Goal: Information Seeking & Learning: Learn about a topic

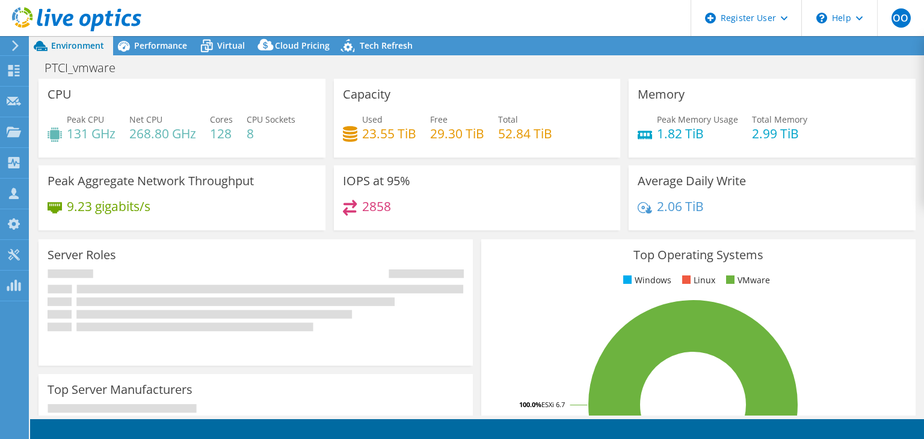
select select "USD"
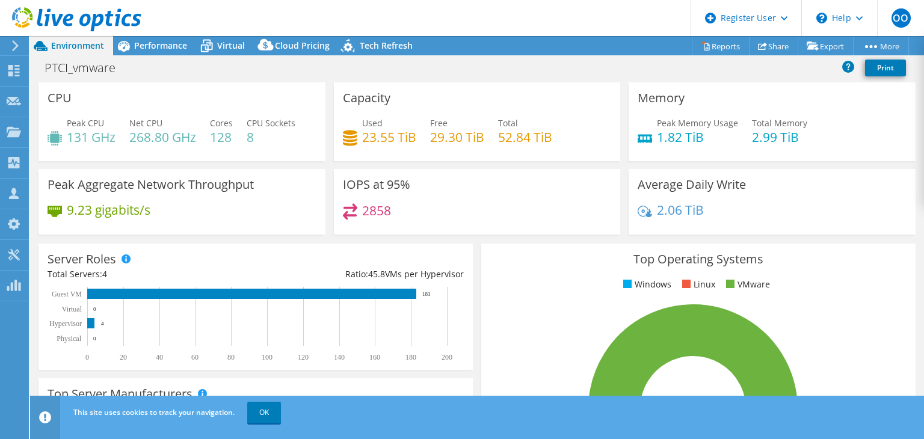
click at [767, 122] on span "Total Memory" at bounding box center [779, 122] width 55 height 11
click at [765, 127] on span "Total Memory" at bounding box center [779, 122] width 55 height 11
click at [786, 171] on div "Average Daily Write 2.06 TiB" at bounding box center [771, 202] width 287 height 66
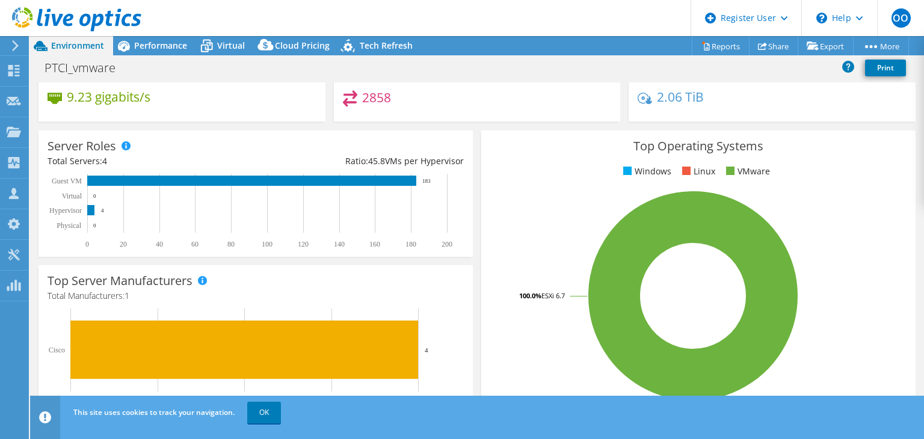
scroll to position [113, 0]
click at [150, 43] on span "Performance" at bounding box center [160, 45] width 53 height 11
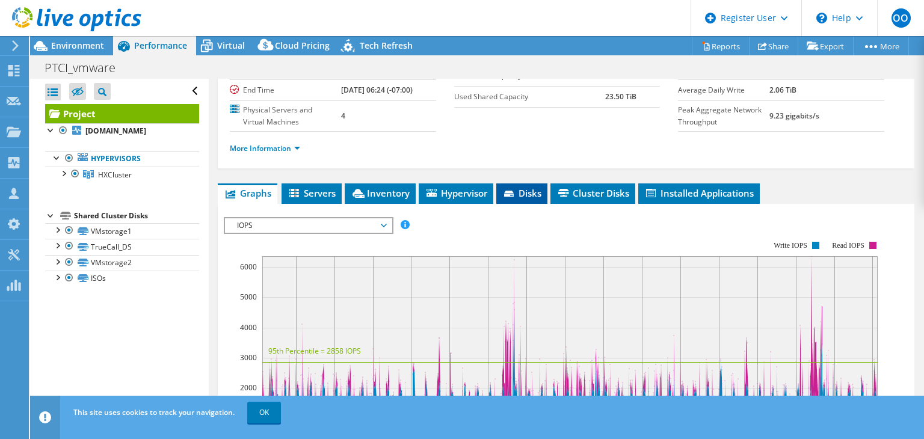
scroll to position [88, 0]
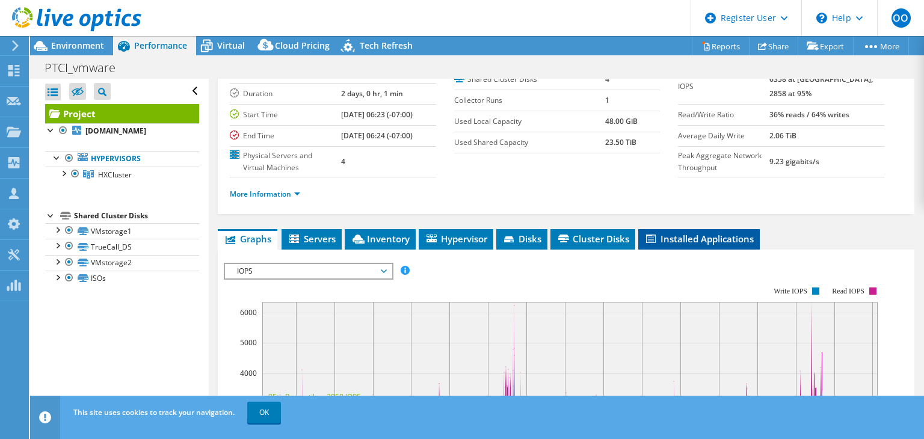
click at [731, 242] on span "Installed Applications" at bounding box center [698, 239] width 109 height 12
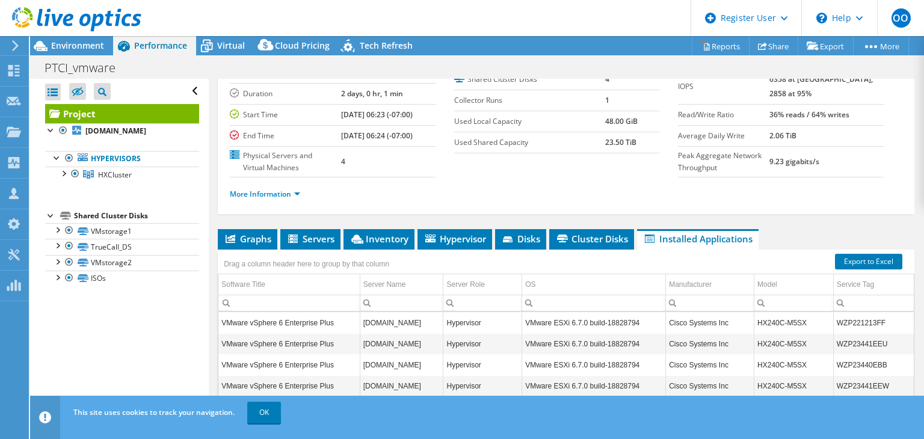
scroll to position [109, 0]
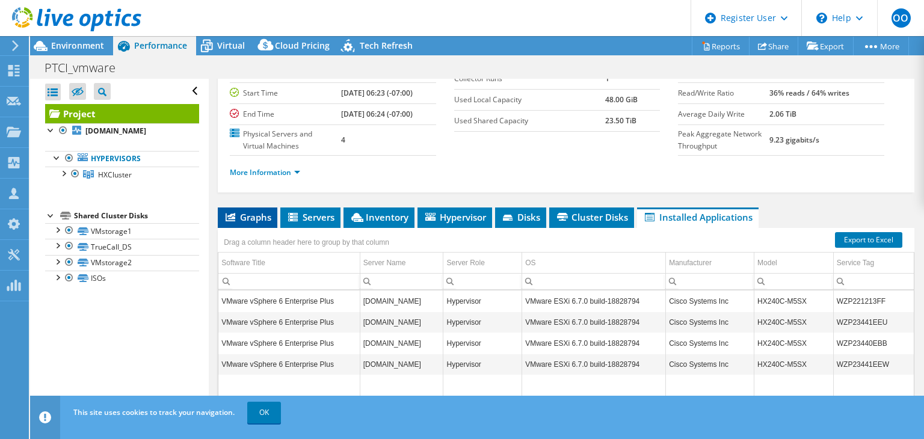
click at [253, 221] on li "Graphs" at bounding box center [248, 217] width 60 height 20
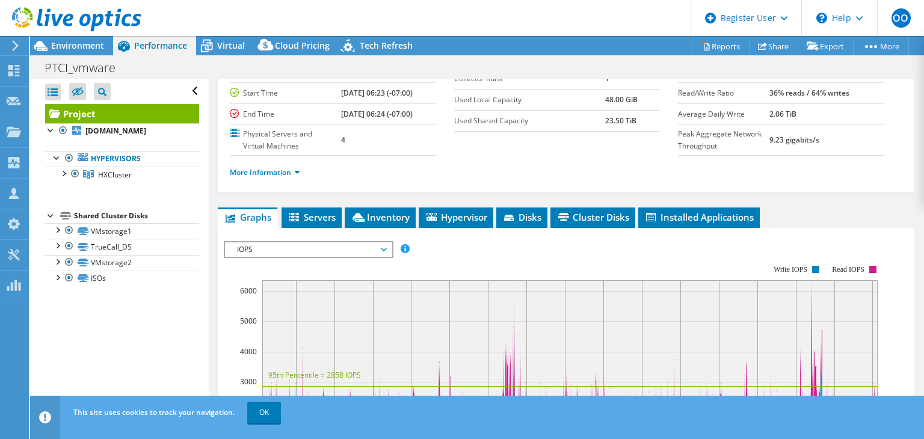
click at [274, 246] on span "IOPS" at bounding box center [308, 249] width 155 height 14
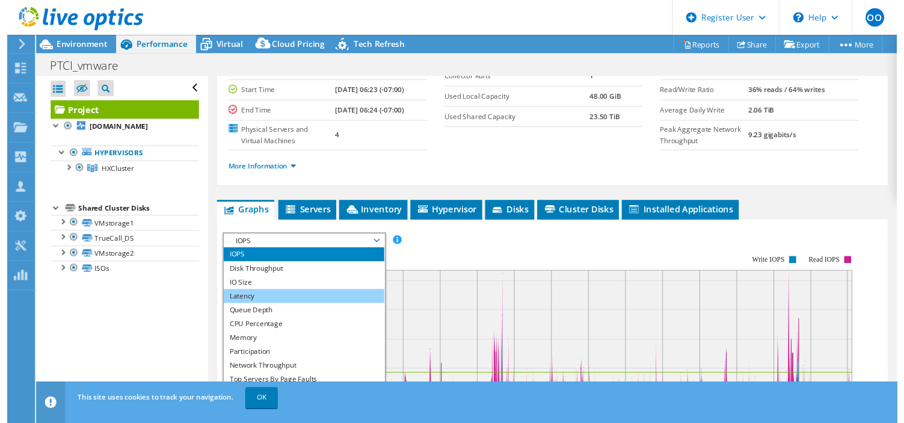
scroll to position [43, 0]
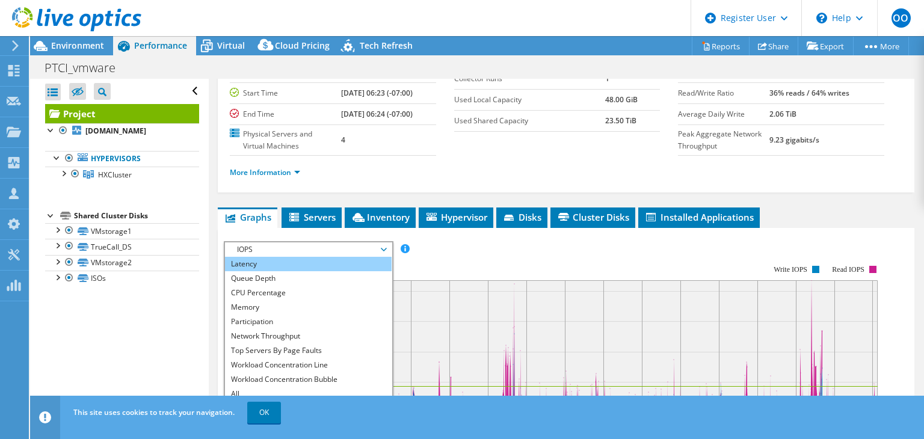
click at [308, 265] on li "Latency" at bounding box center [308, 264] width 167 height 14
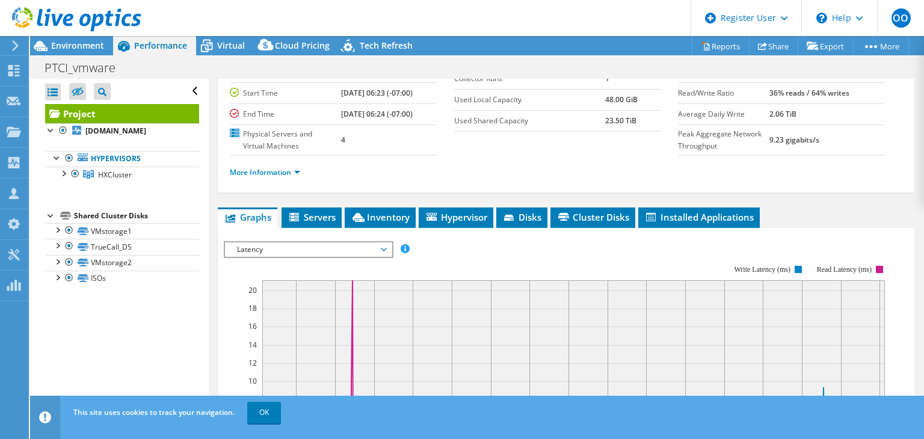
click at [311, 253] on span "Latency" at bounding box center [308, 249] width 155 height 14
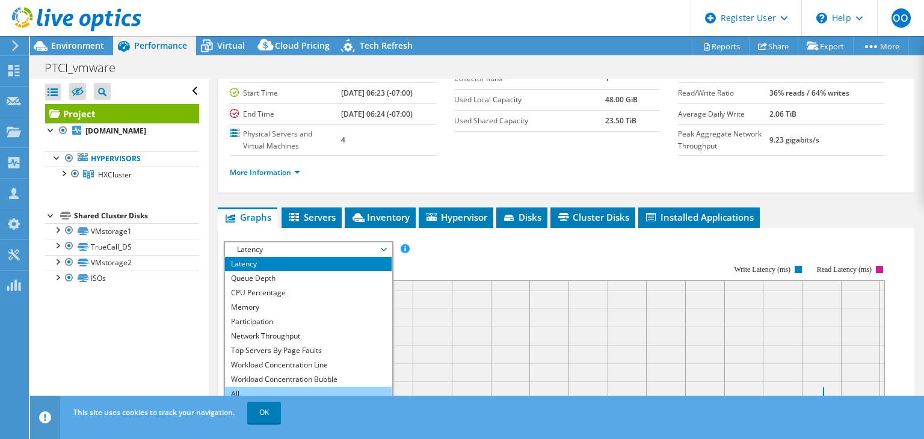
click at [309, 387] on li "All" at bounding box center [308, 394] width 167 height 14
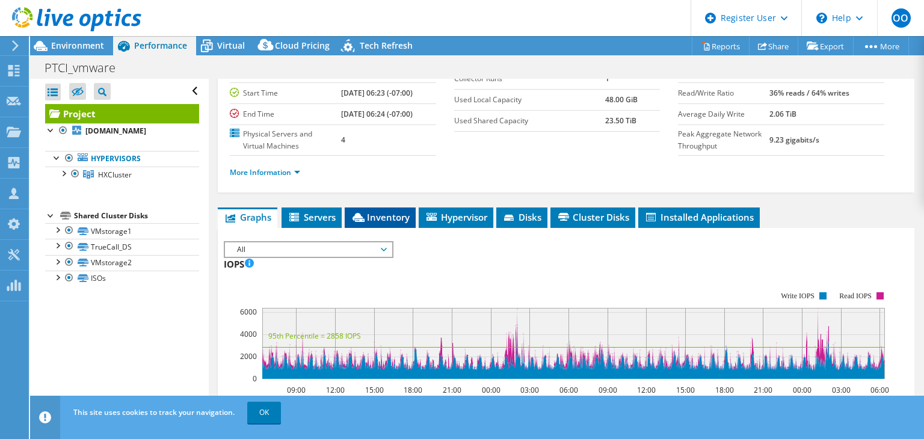
click at [361, 215] on icon at bounding box center [358, 217] width 12 height 9
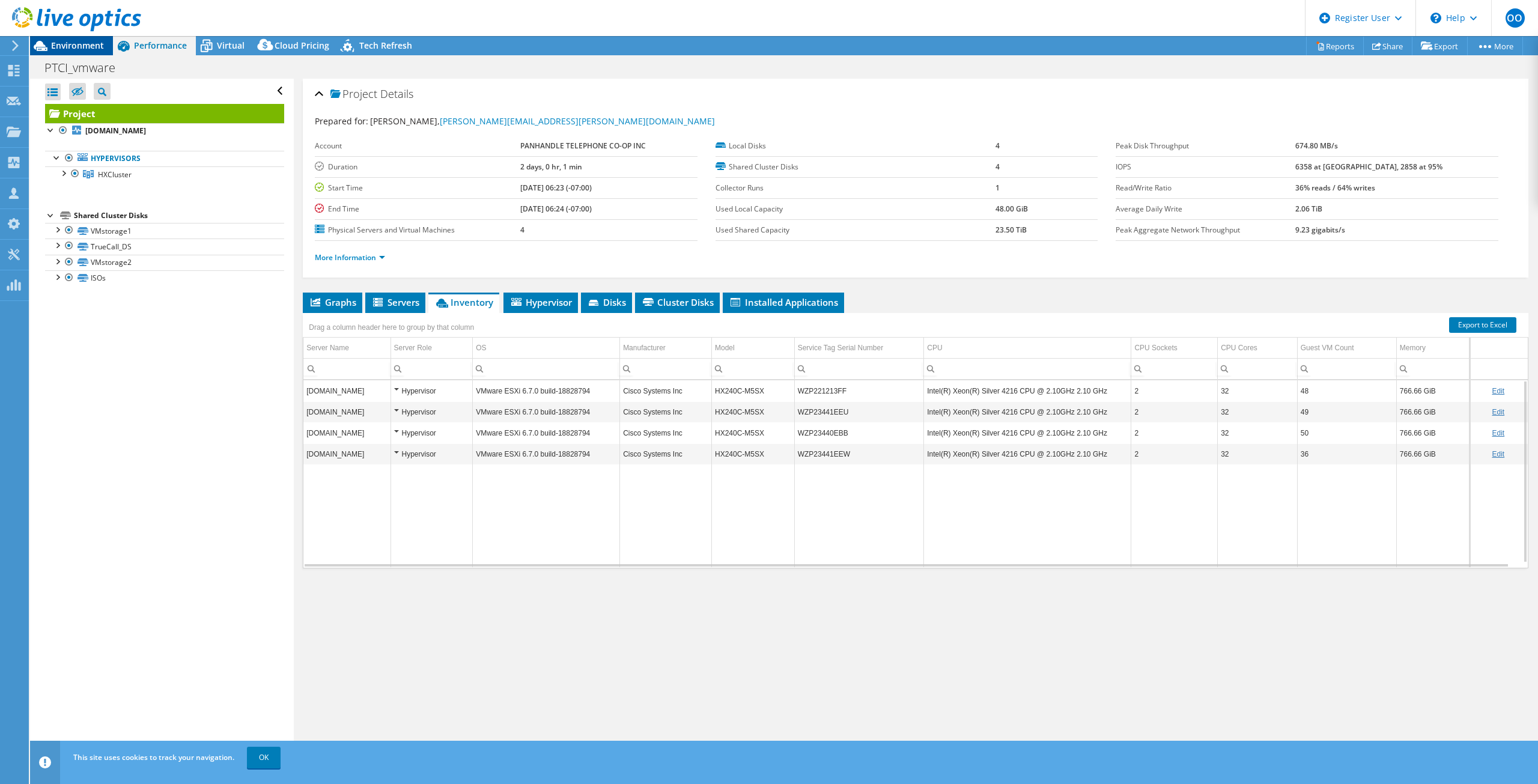
scroll to position [0, 0]
click at [84, 45] on span "Environment" at bounding box center [77, 45] width 53 height 11
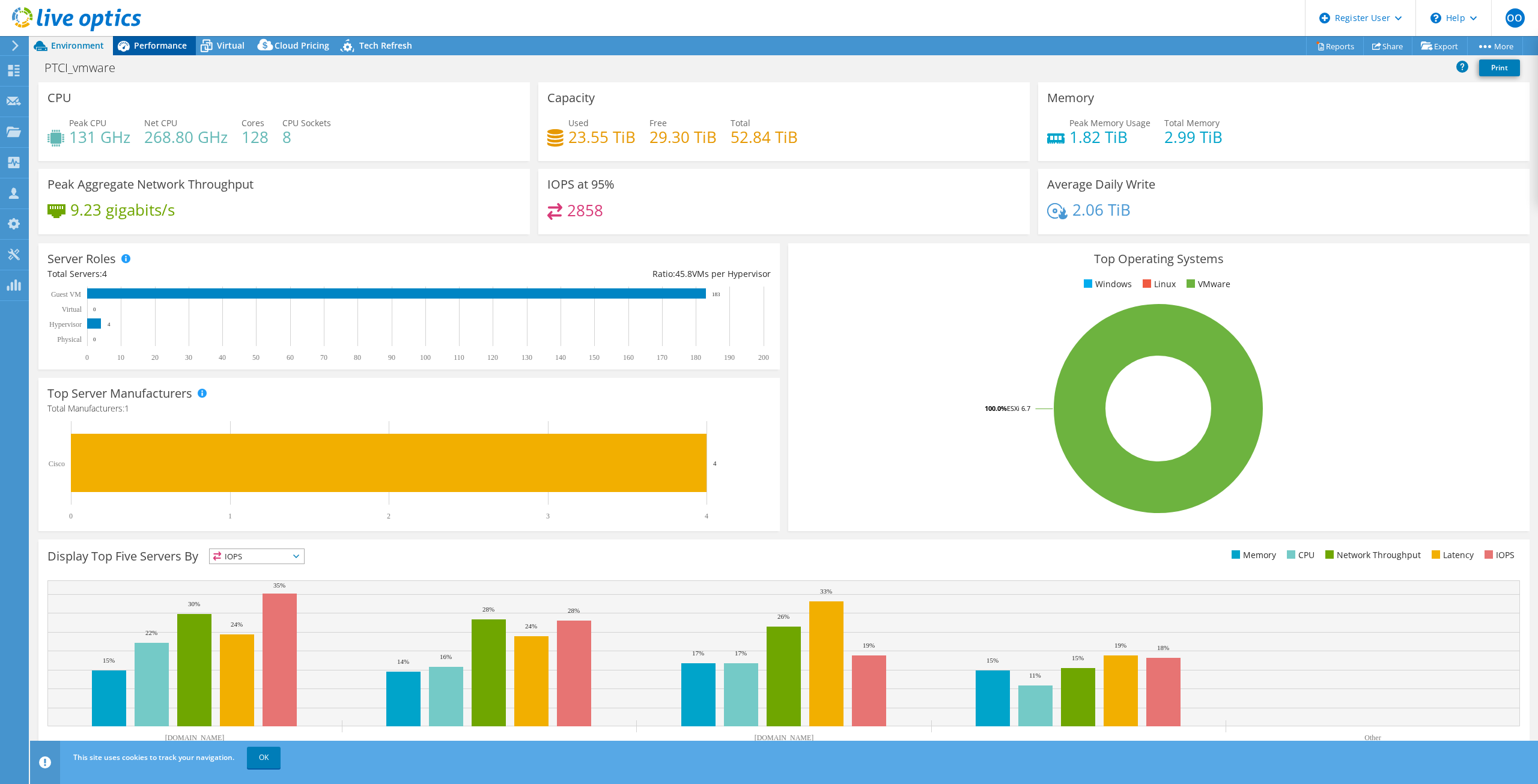
click at [179, 47] on span "Performance" at bounding box center [160, 45] width 53 height 11
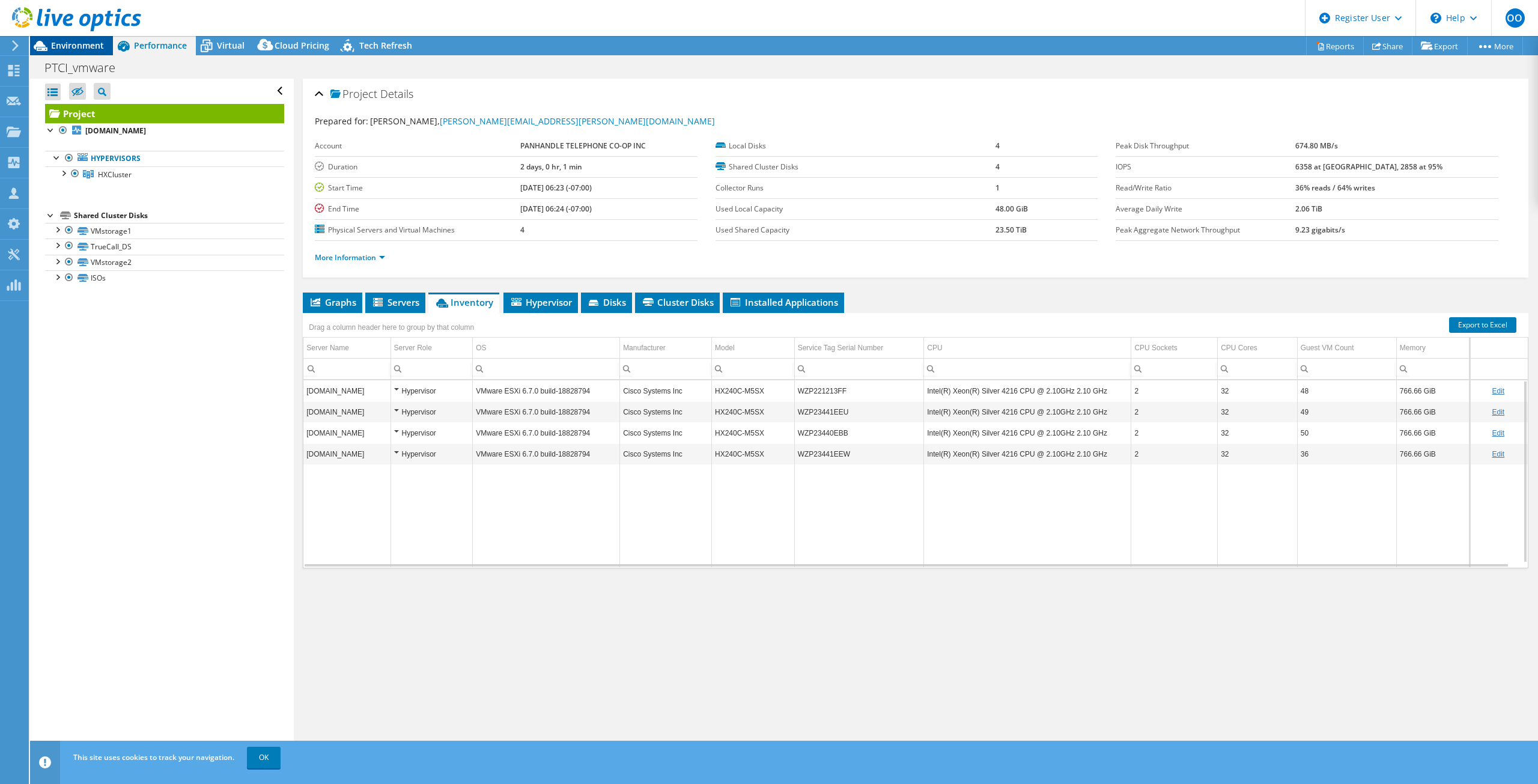
click at [91, 44] on span "Environment" at bounding box center [77, 45] width 53 height 11
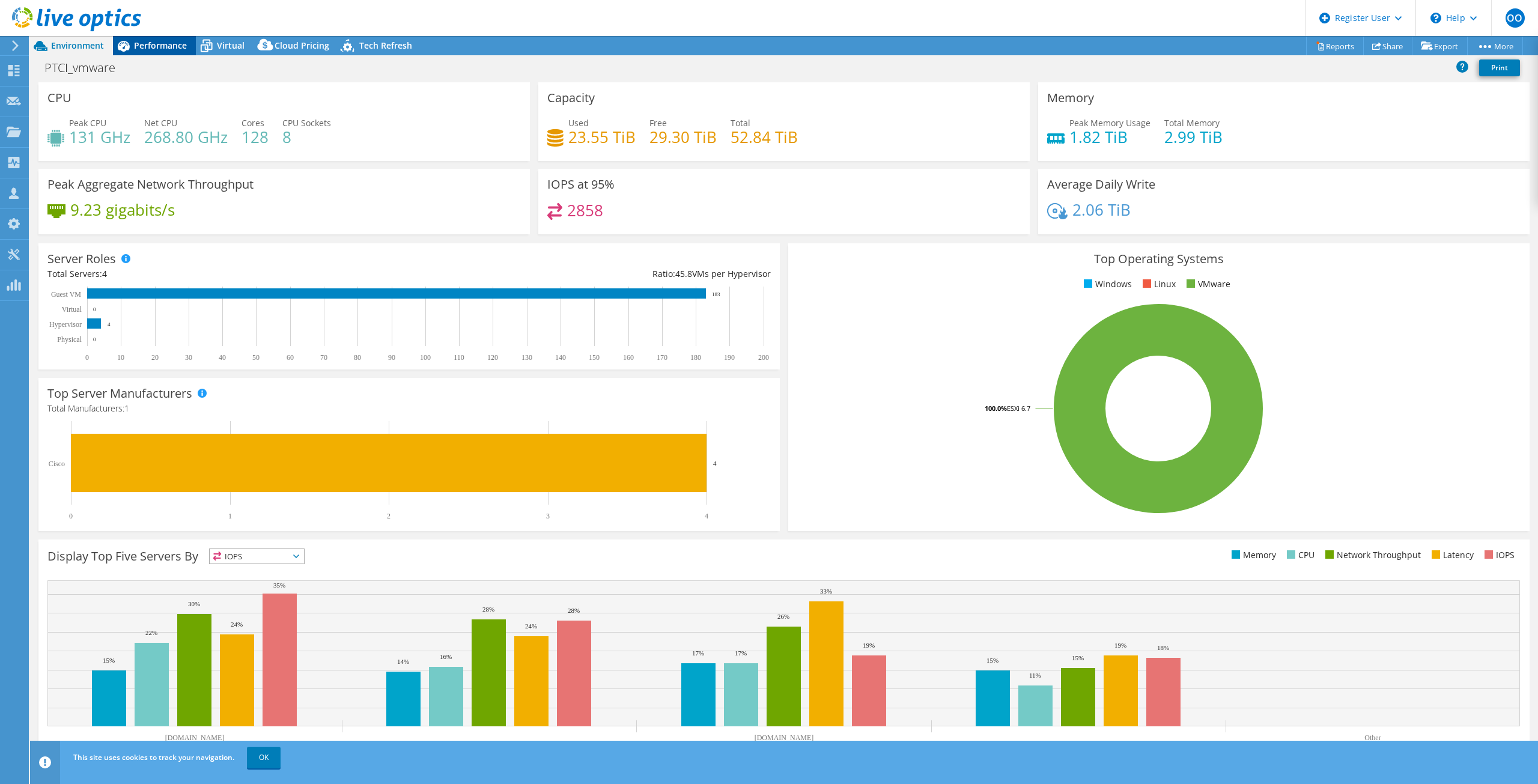
click at [161, 47] on span "Performance" at bounding box center [160, 45] width 53 height 11
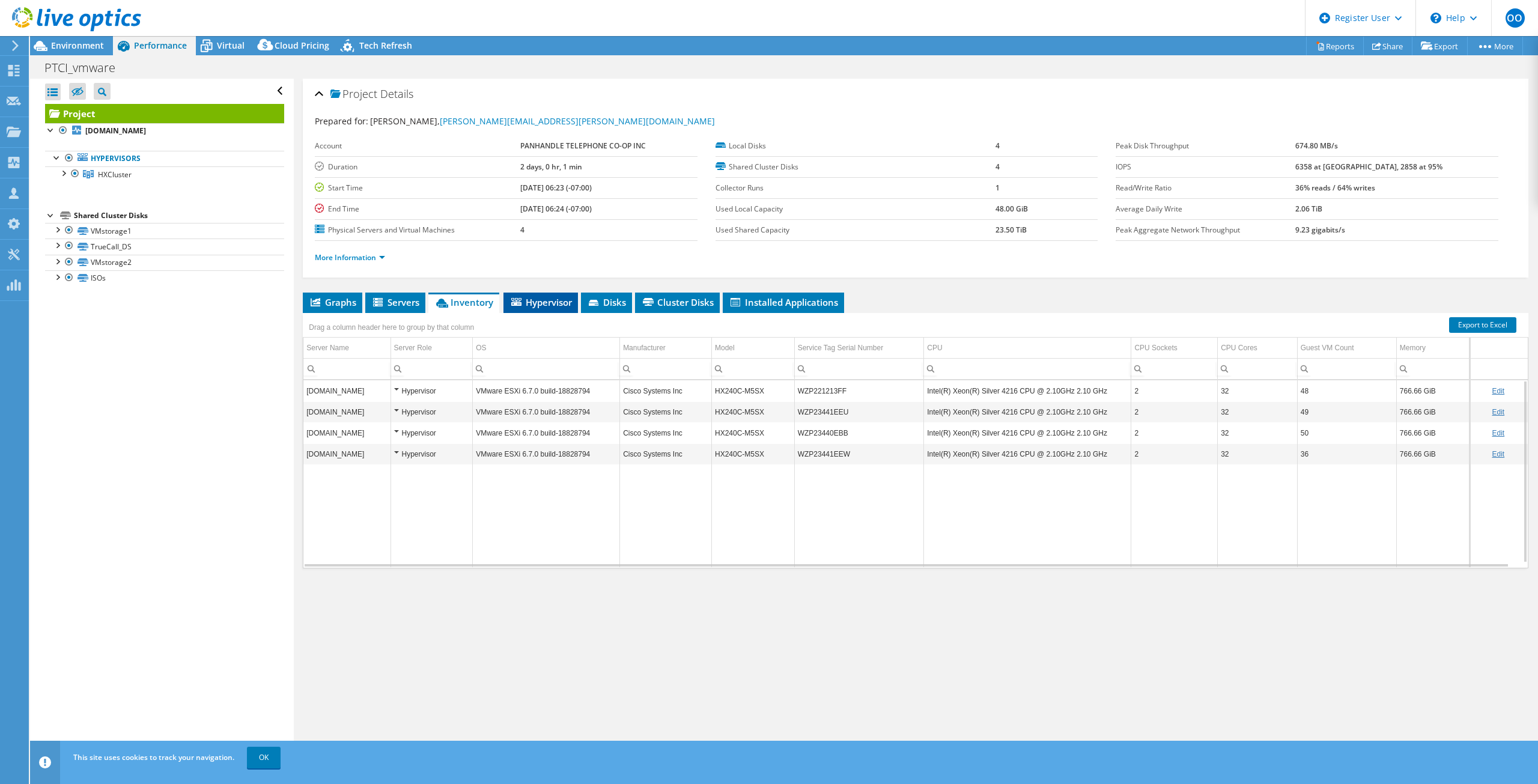
click at [546, 304] on span "Hypervisor" at bounding box center [541, 302] width 63 height 12
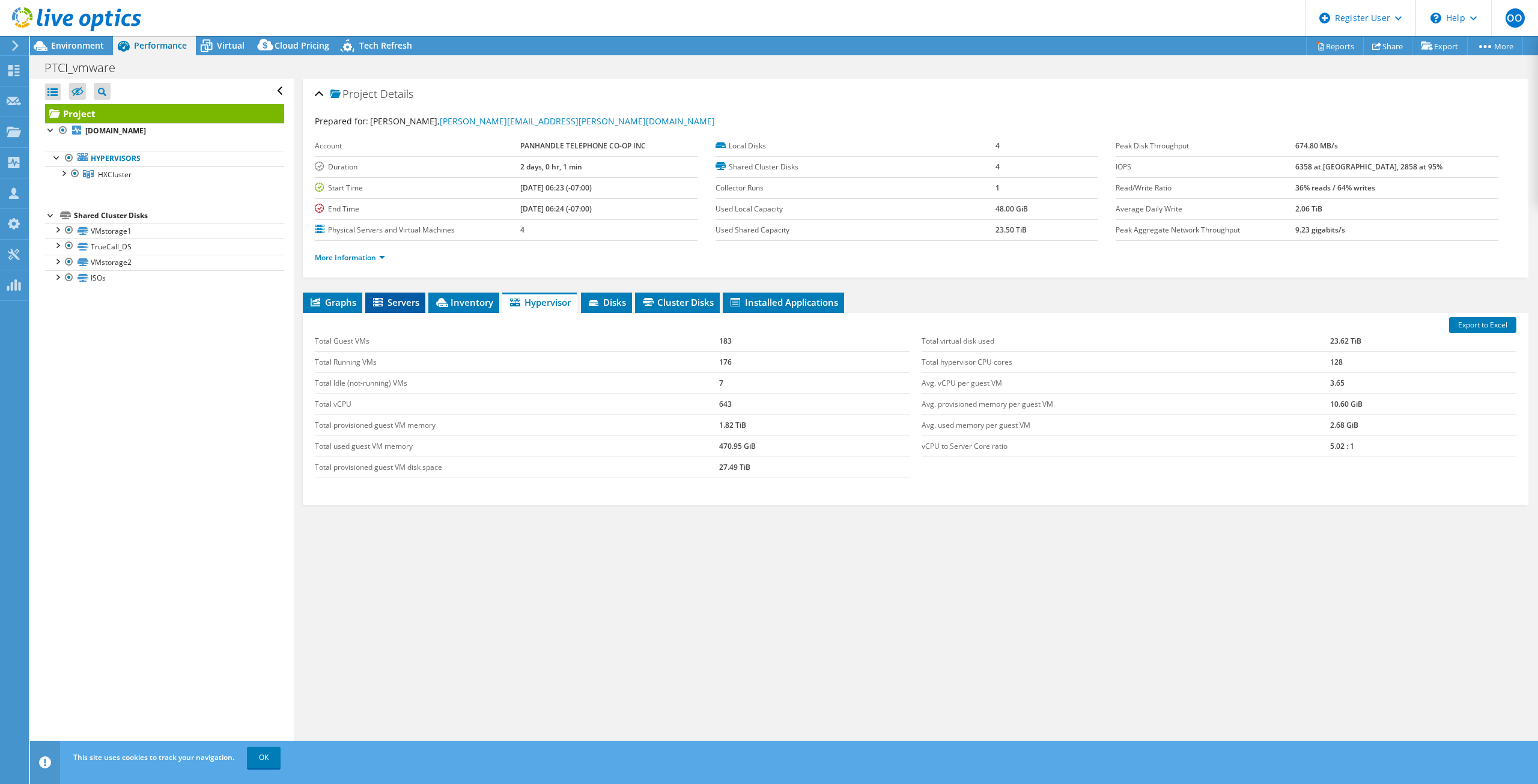
click at [414, 305] on span "Servers" at bounding box center [396, 302] width 48 height 12
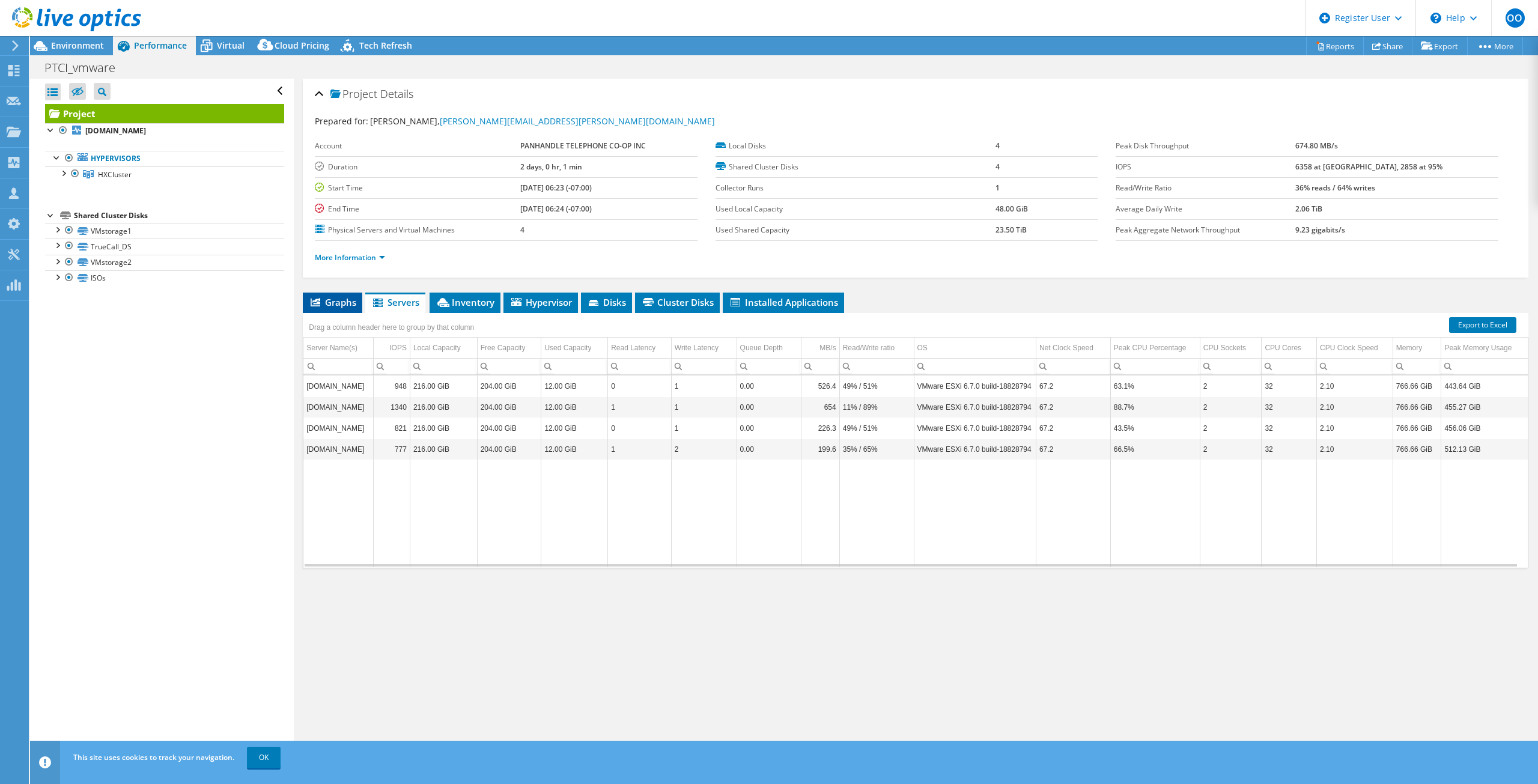
click at [332, 297] on span "Graphs" at bounding box center [332, 302] width 47 height 12
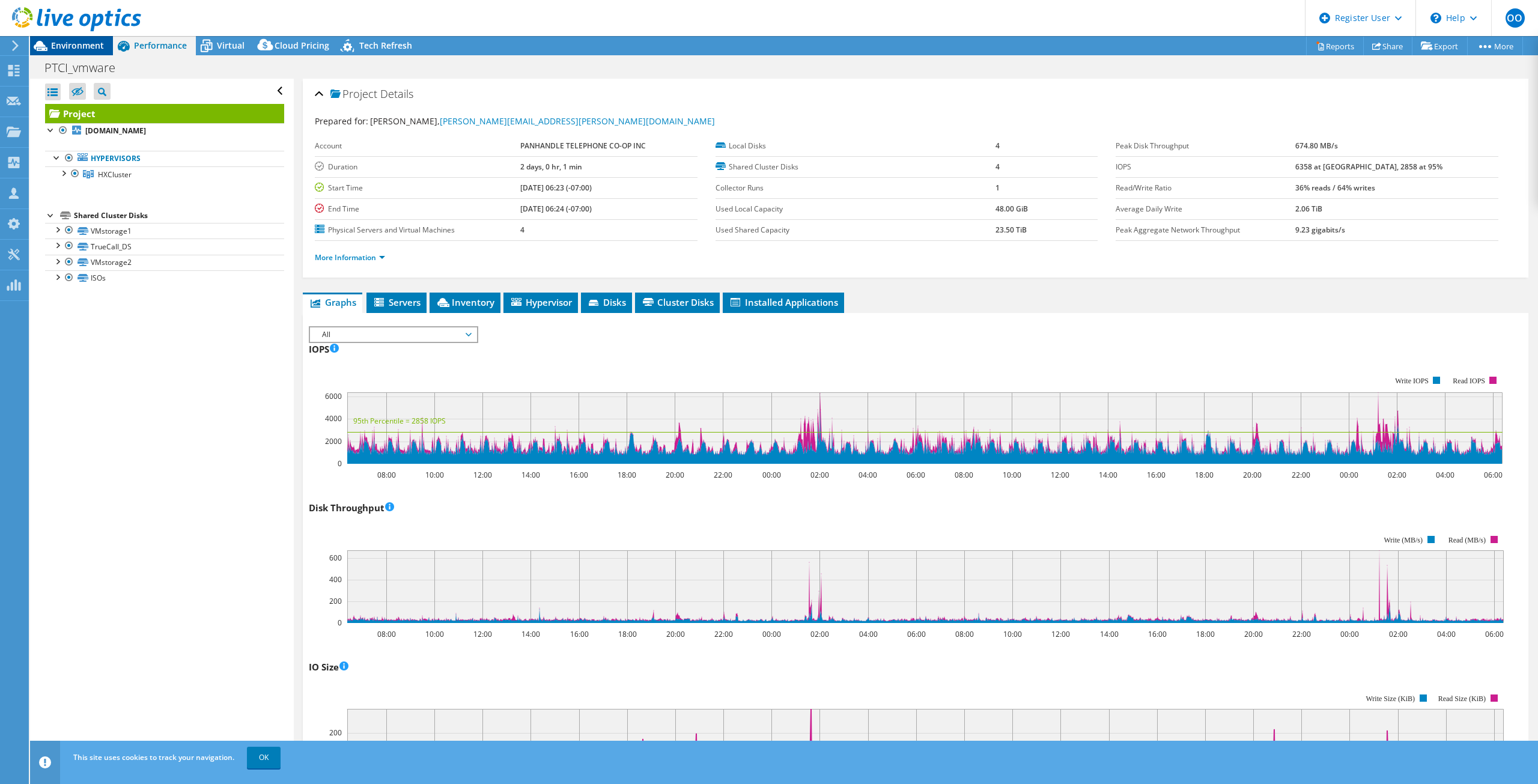
click at [79, 47] on span "Environment" at bounding box center [77, 45] width 53 height 11
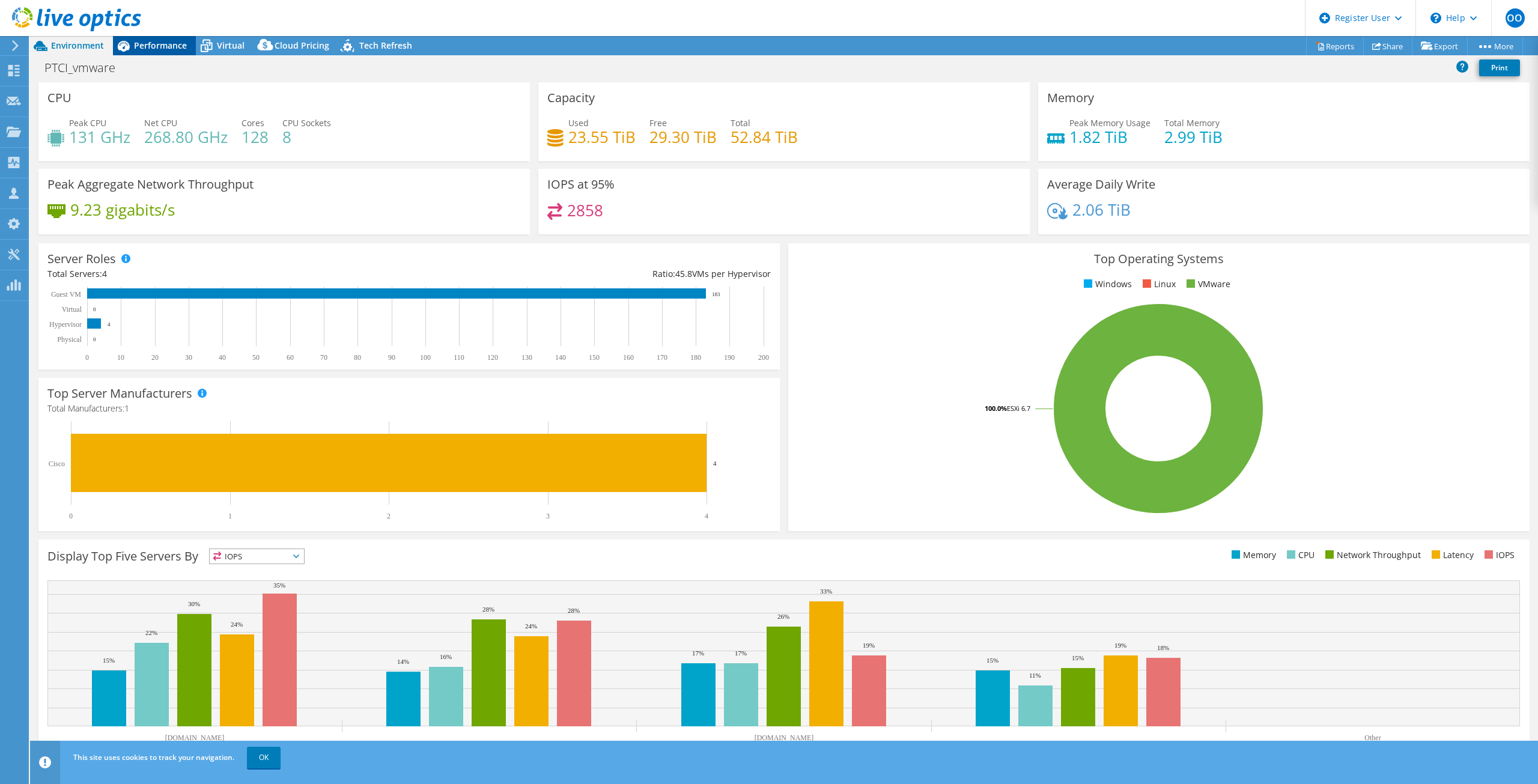
click at [165, 45] on span "Performance" at bounding box center [160, 45] width 53 height 11
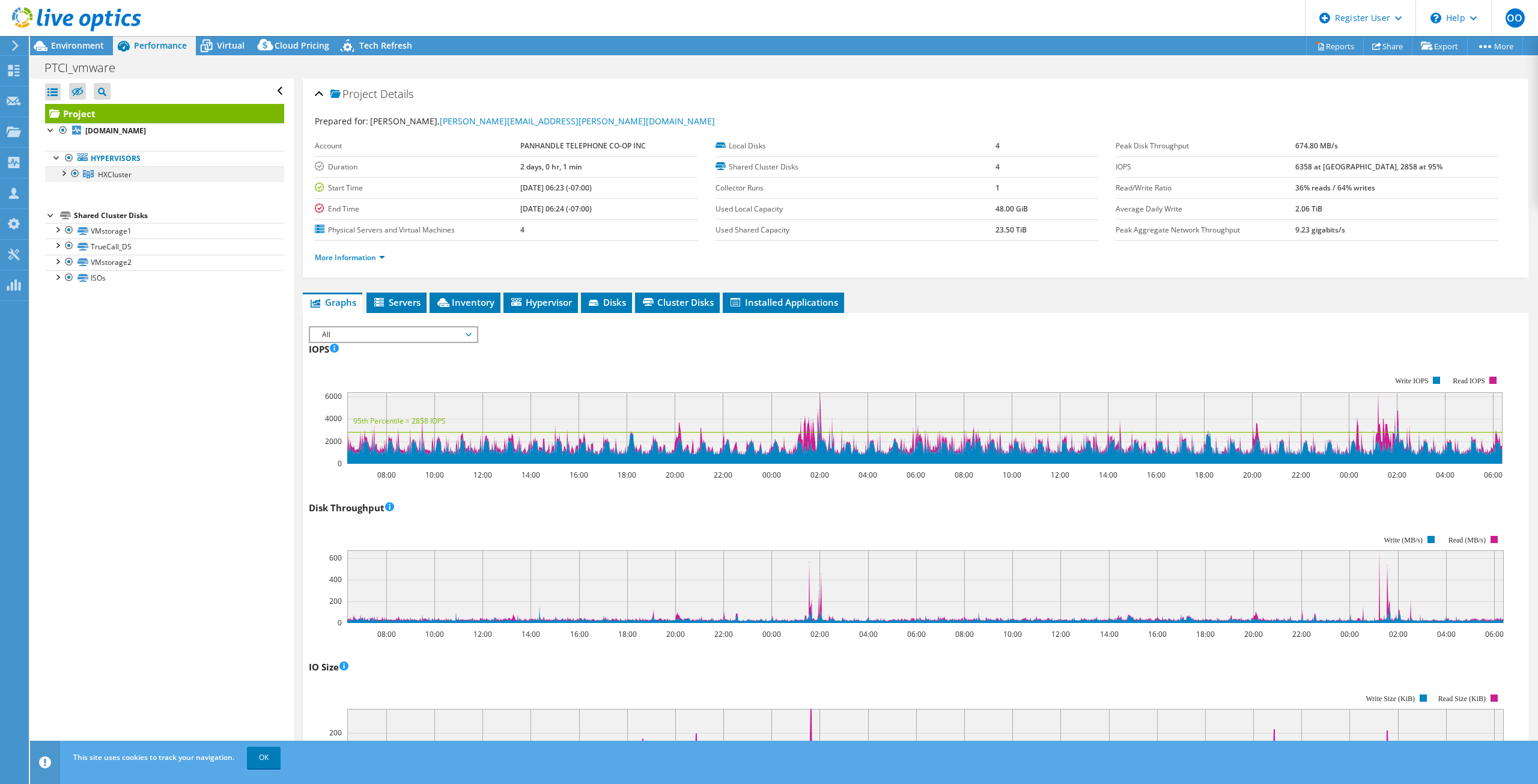
click at [66, 170] on div at bounding box center [63, 173] width 12 height 12
click at [76, 51] on div "Environment" at bounding box center [71, 45] width 83 height 19
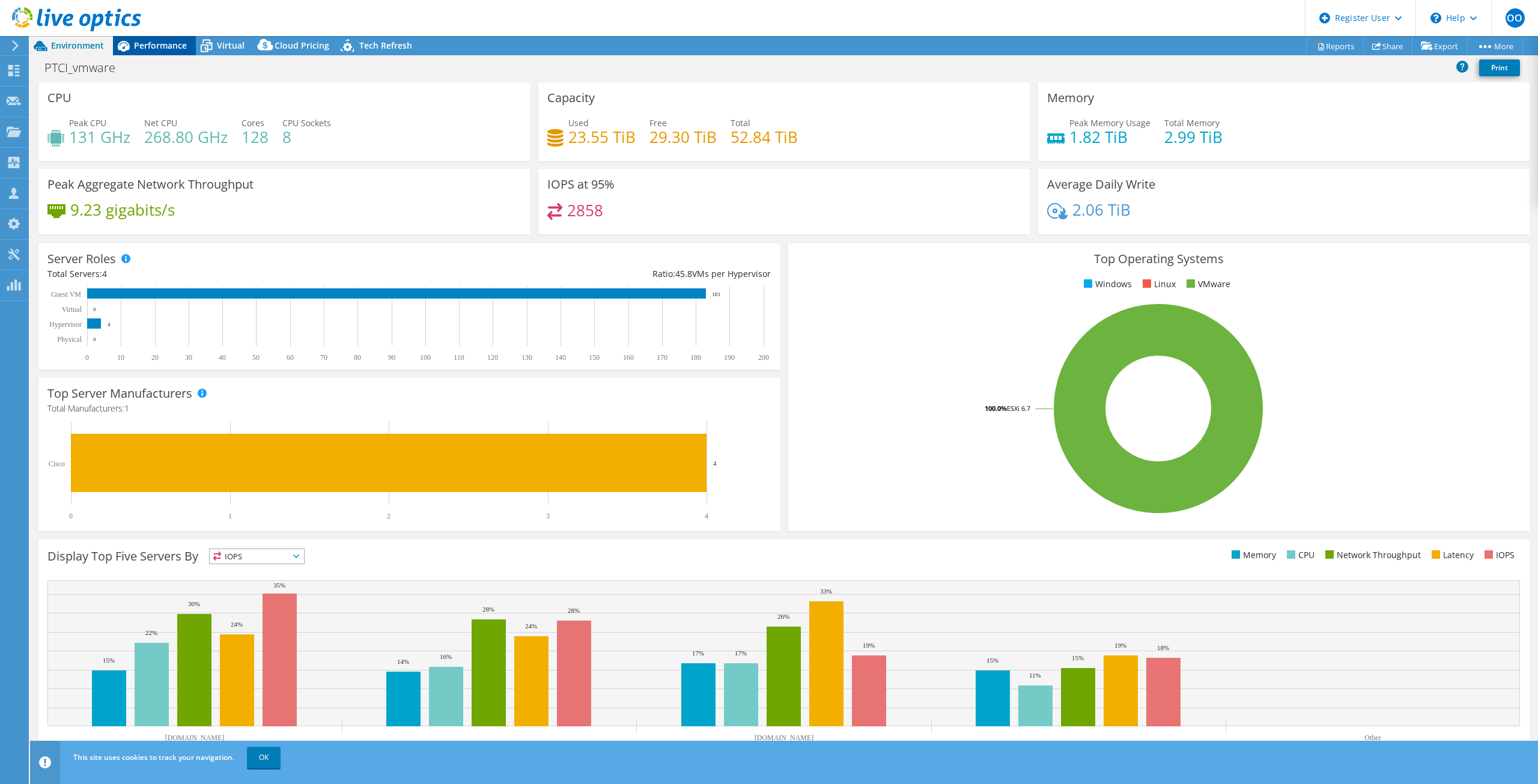
click at [164, 41] on span "Performance" at bounding box center [160, 45] width 53 height 11
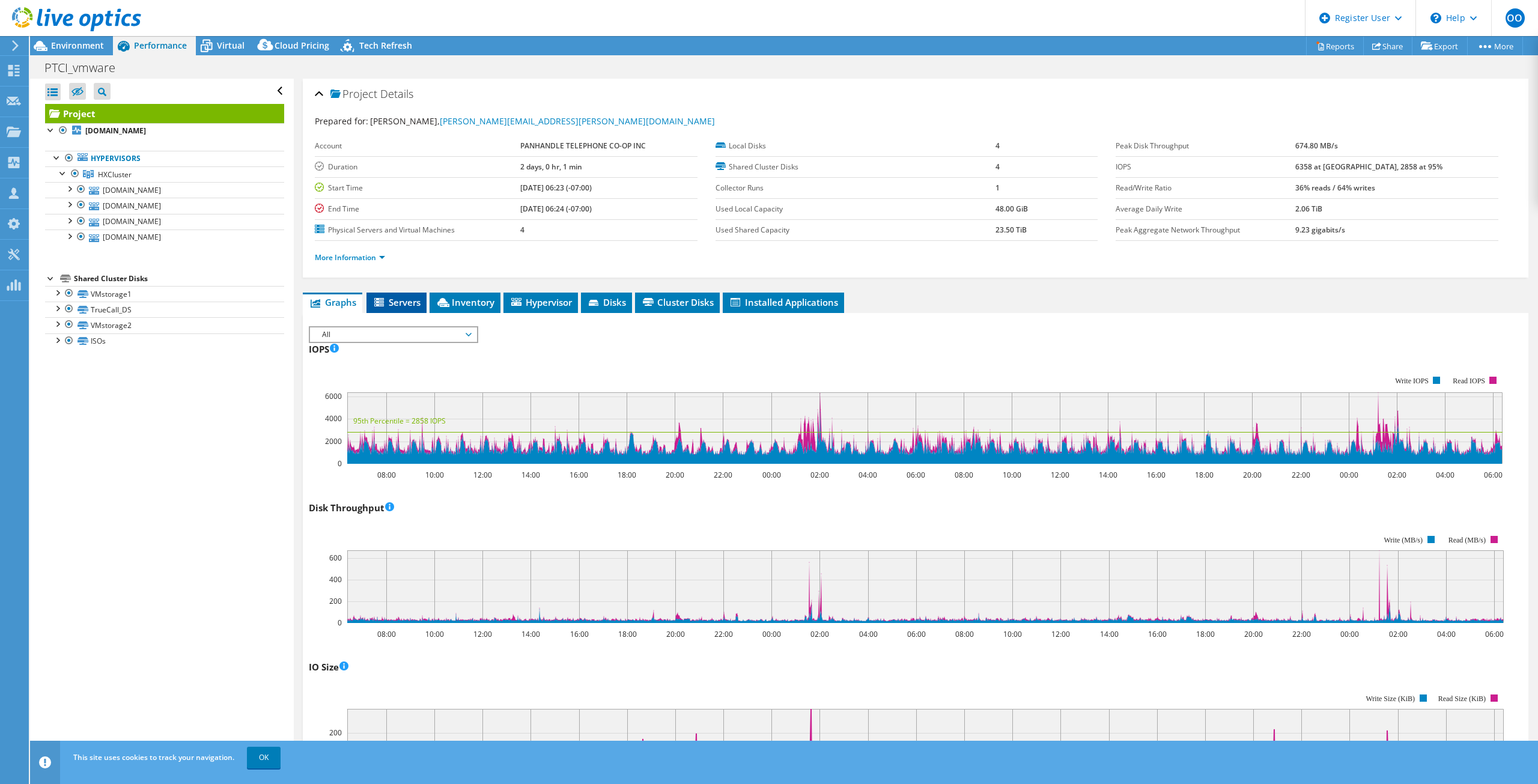
click at [406, 301] on span "Servers" at bounding box center [397, 302] width 48 height 12
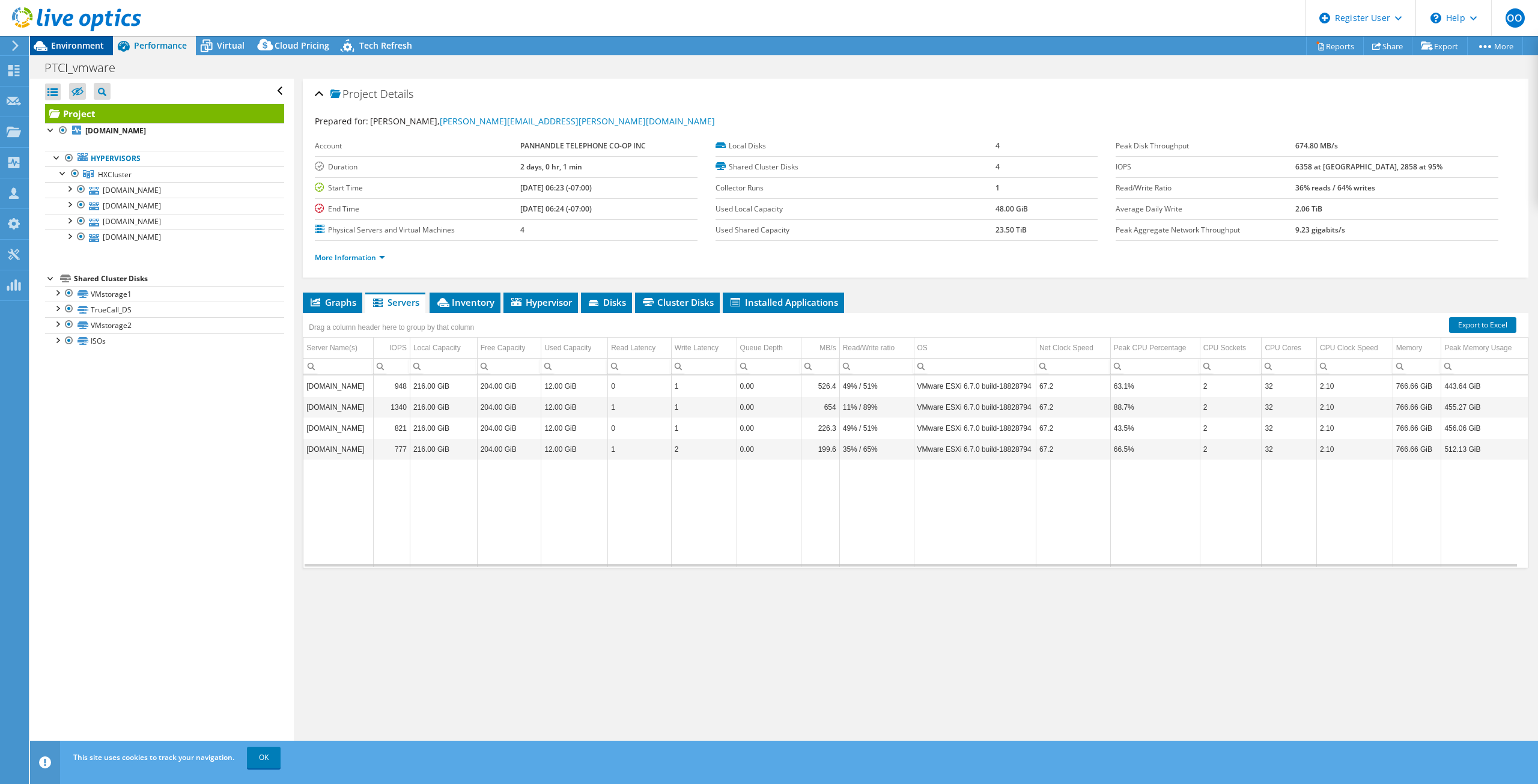
click at [81, 47] on span "Environment" at bounding box center [77, 45] width 53 height 11
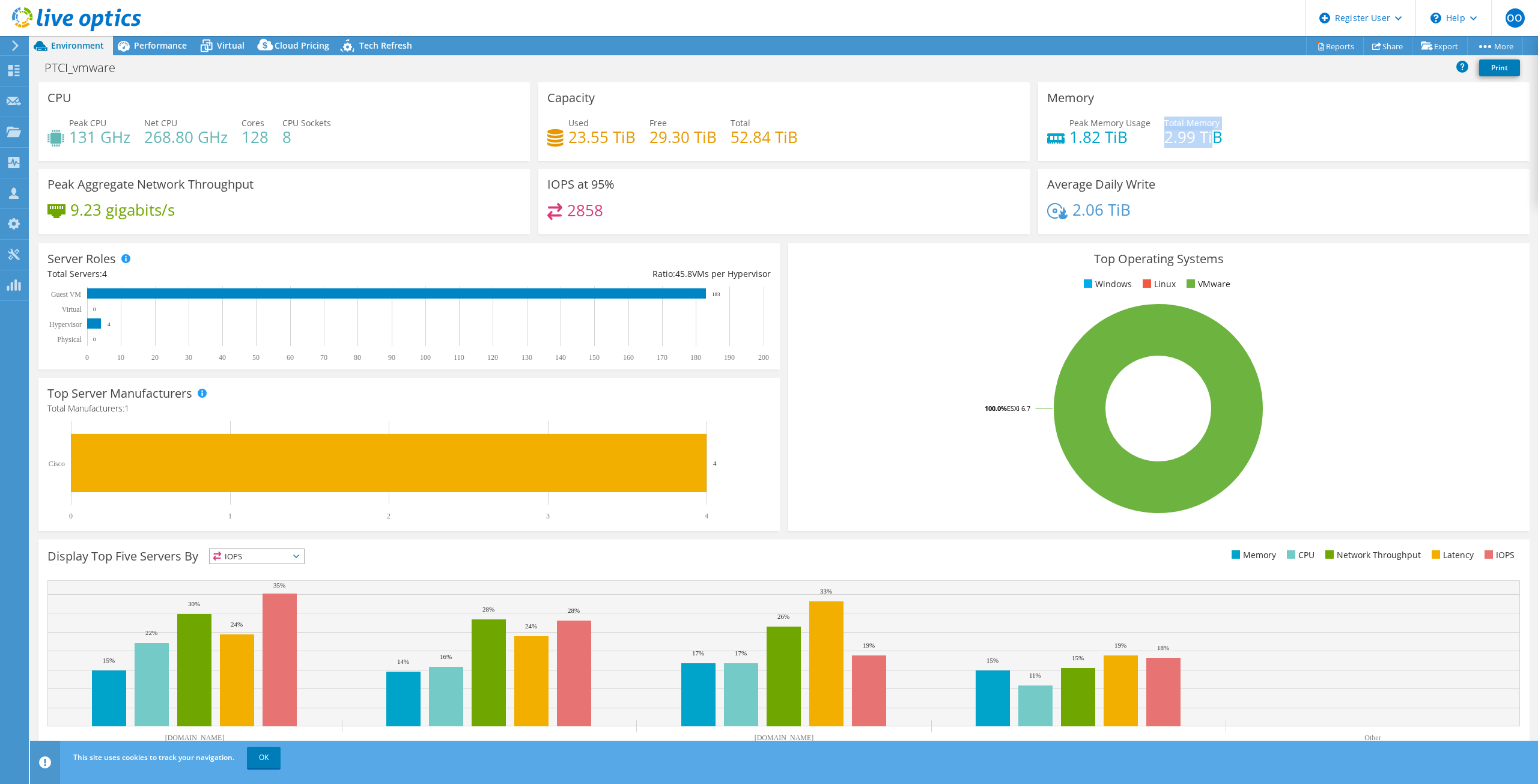
drag, startPoint x: 1156, startPoint y: 141, endPoint x: 1208, endPoint y: 139, distance: 52.0
click at [922, 139] on div "Peak Memory Usage 1.82 TiB Total Memory 2.99 TiB" at bounding box center [1284, 136] width 474 height 39
click at [922, 142] on div "Peak Memory Usage 1.82 TiB Total Memory 2.99 TiB" at bounding box center [1284, 136] width 474 height 39
click at [142, 44] on span "Performance" at bounding box center [160, 45] width 53 height 11
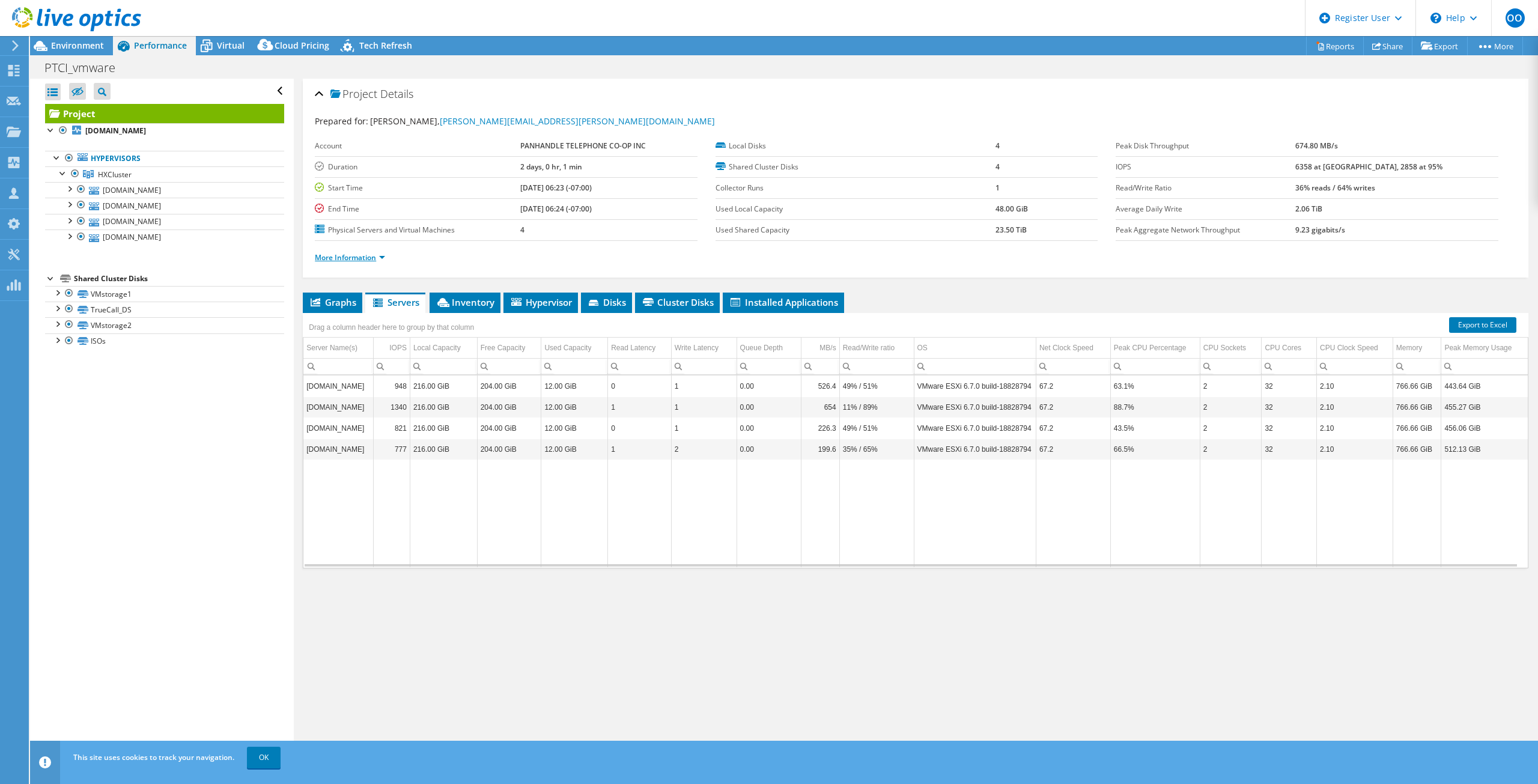
click at [376, 259] on link "More Information" at bounding box center [350, 258] width 70 height 10
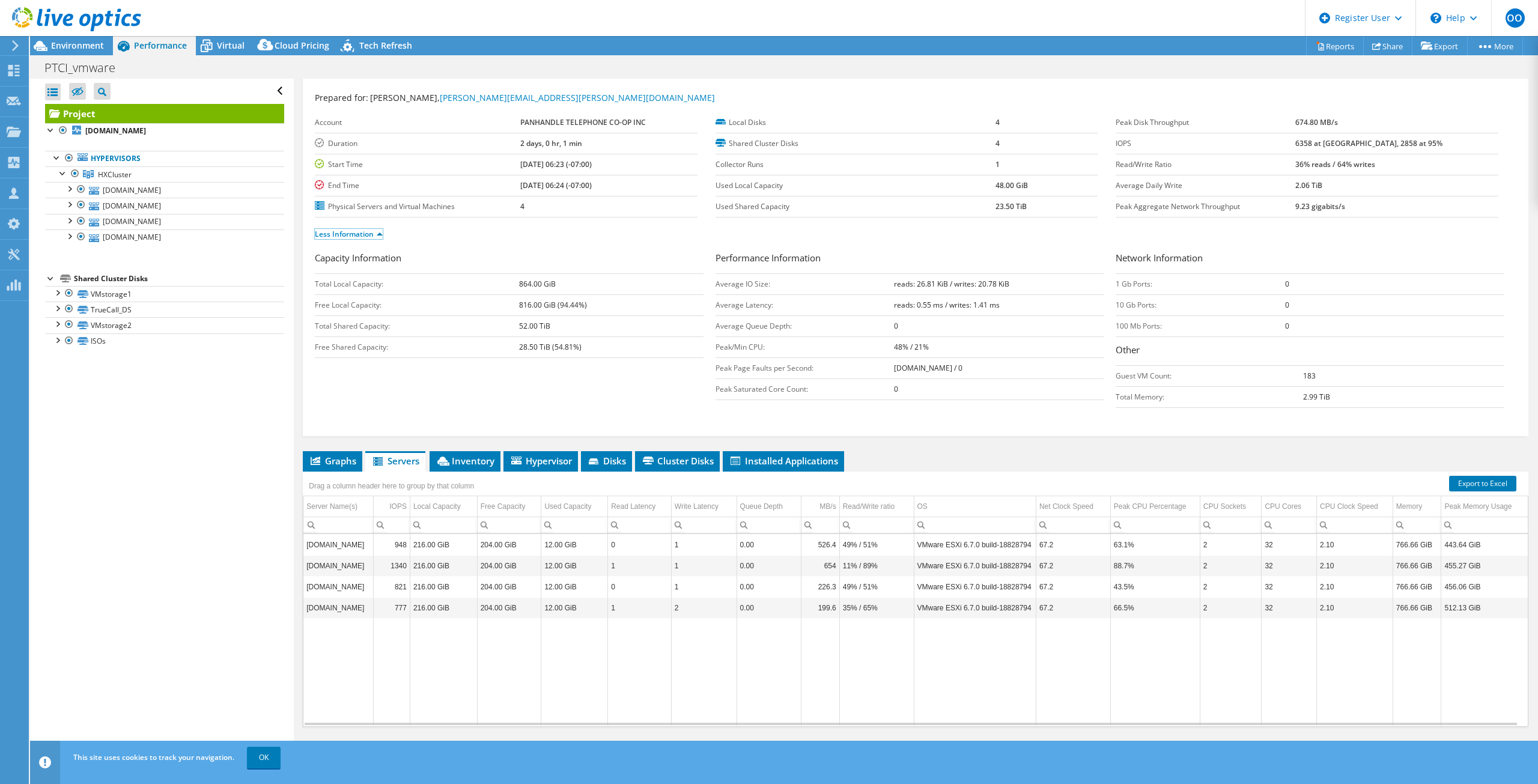
scroll to position [35, 0]
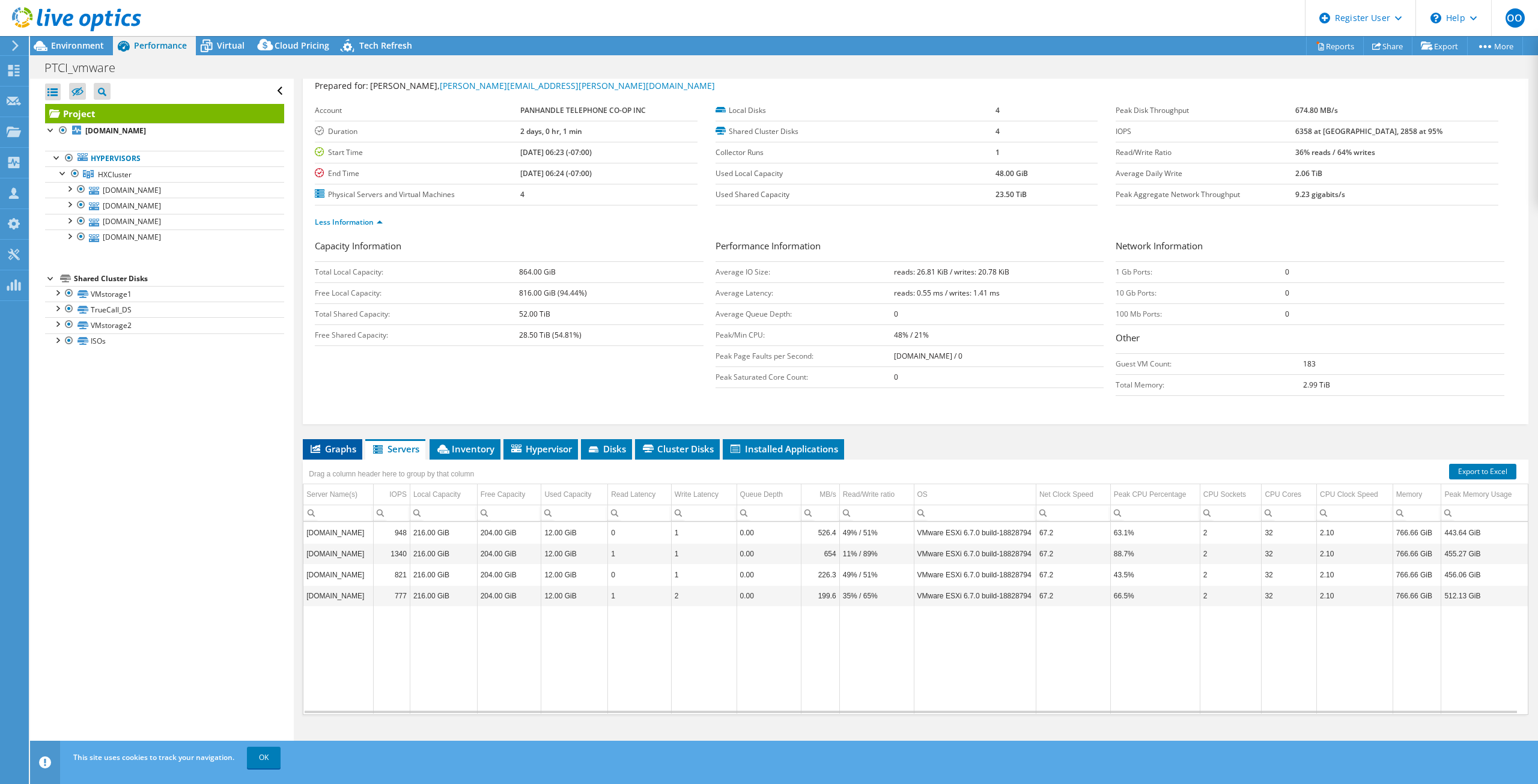
click at [335, 437] on li "Graphs" at bounding box center [333, 449] width 60 height 20
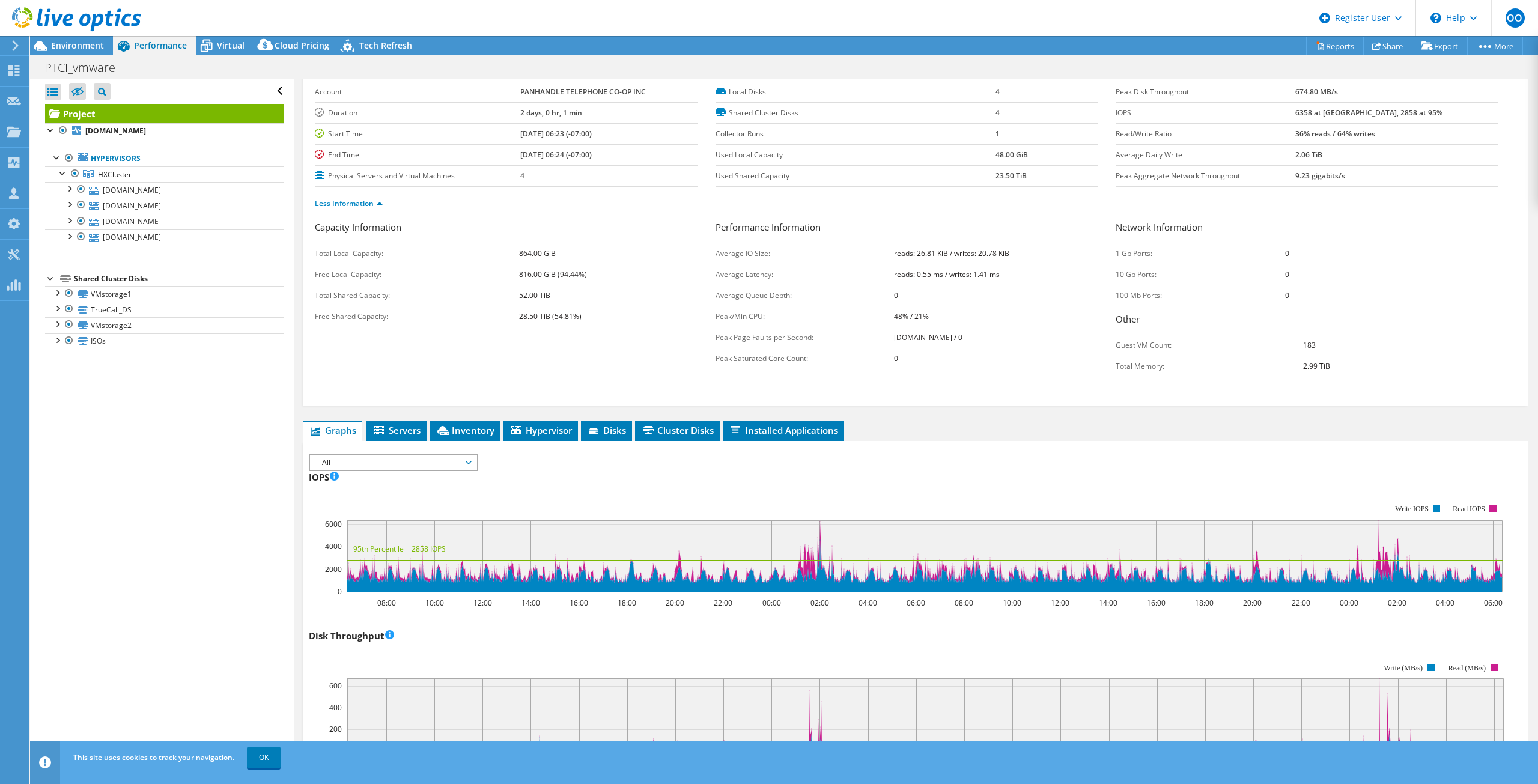
scroll to position [0, 0]
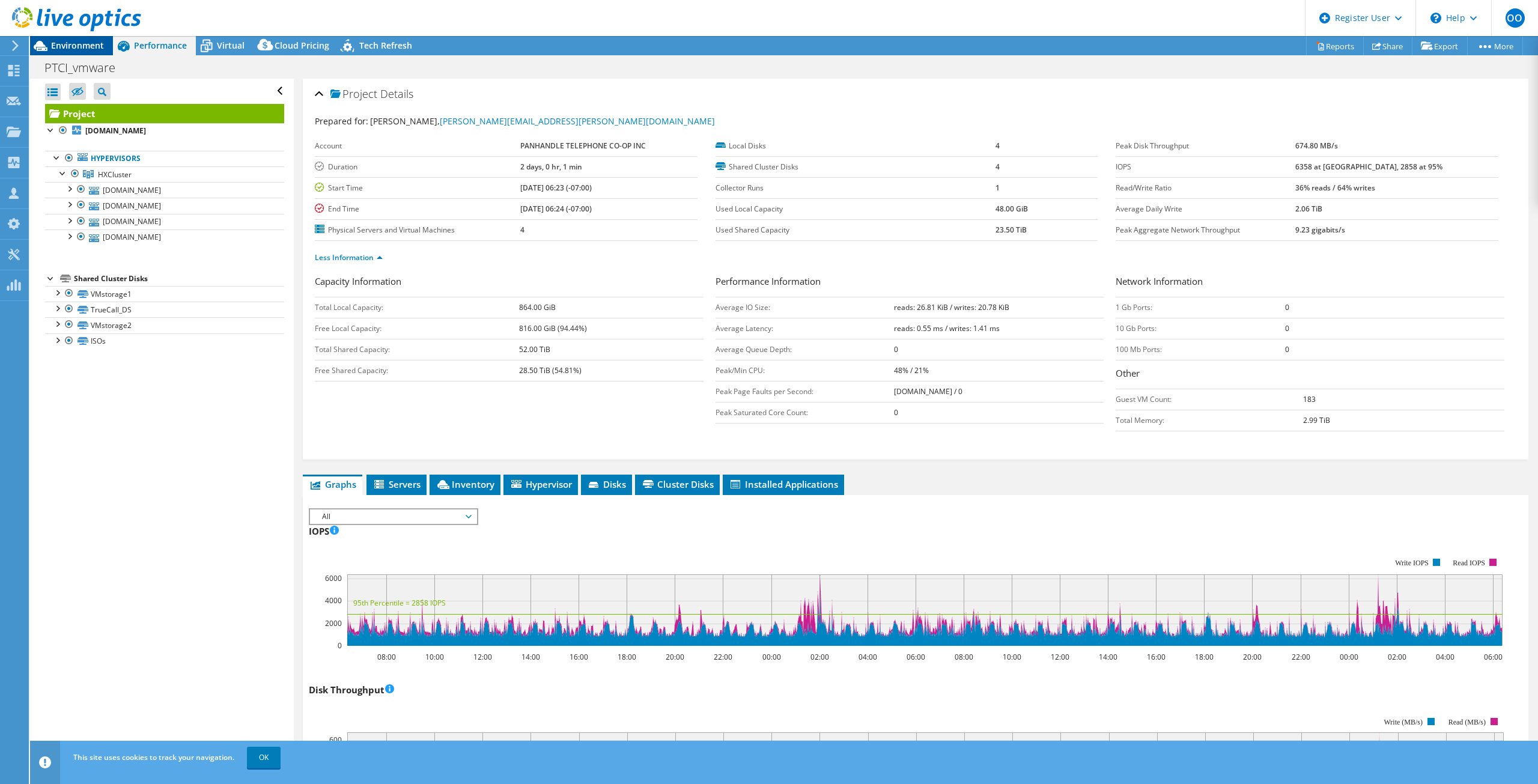
click at [59, 46] on span "Environment" at bounding box center [77, 45] width 53 height 11
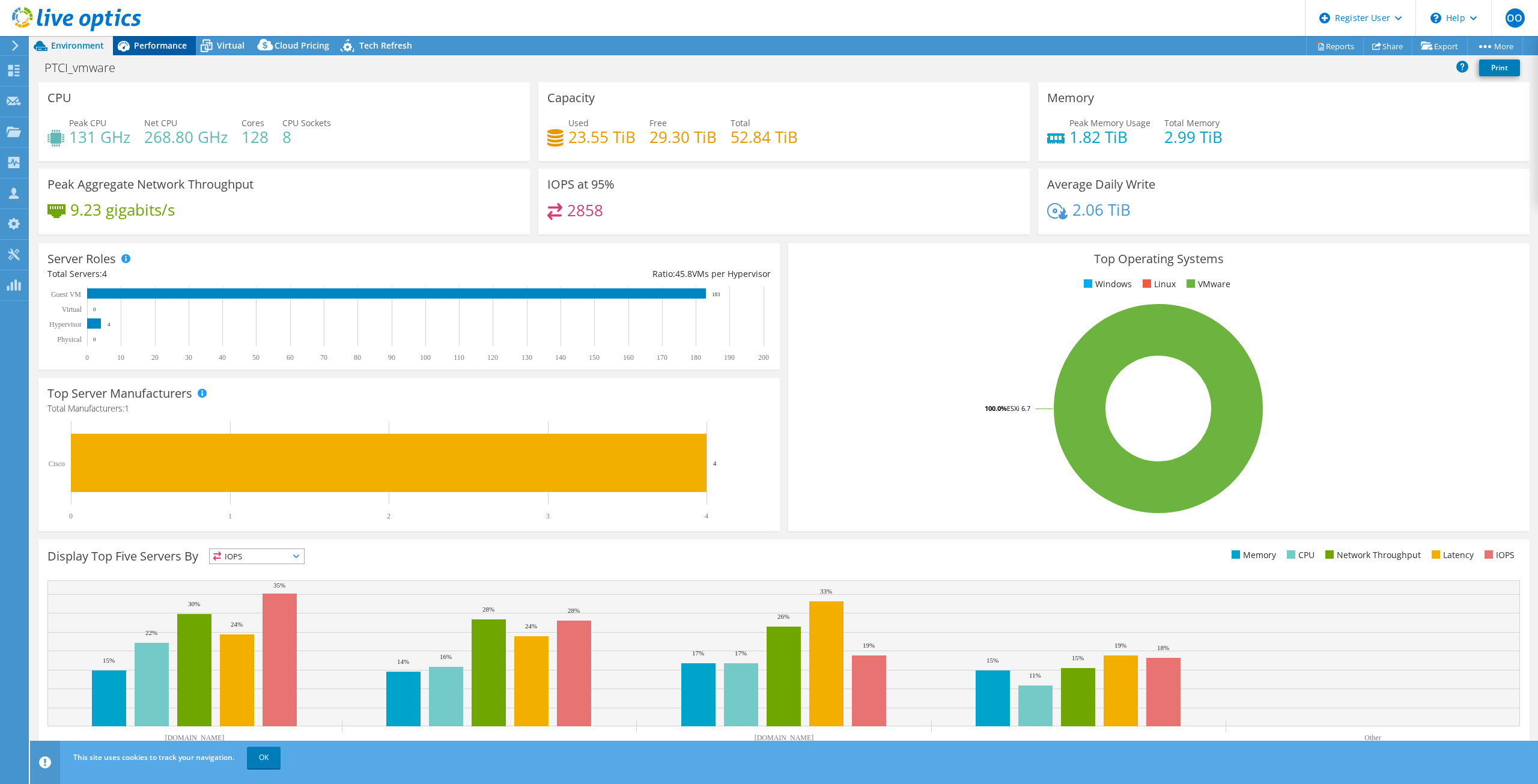
click at [174, 40] on span "Performance" at bounding box center [160, 45] width 53 height 11
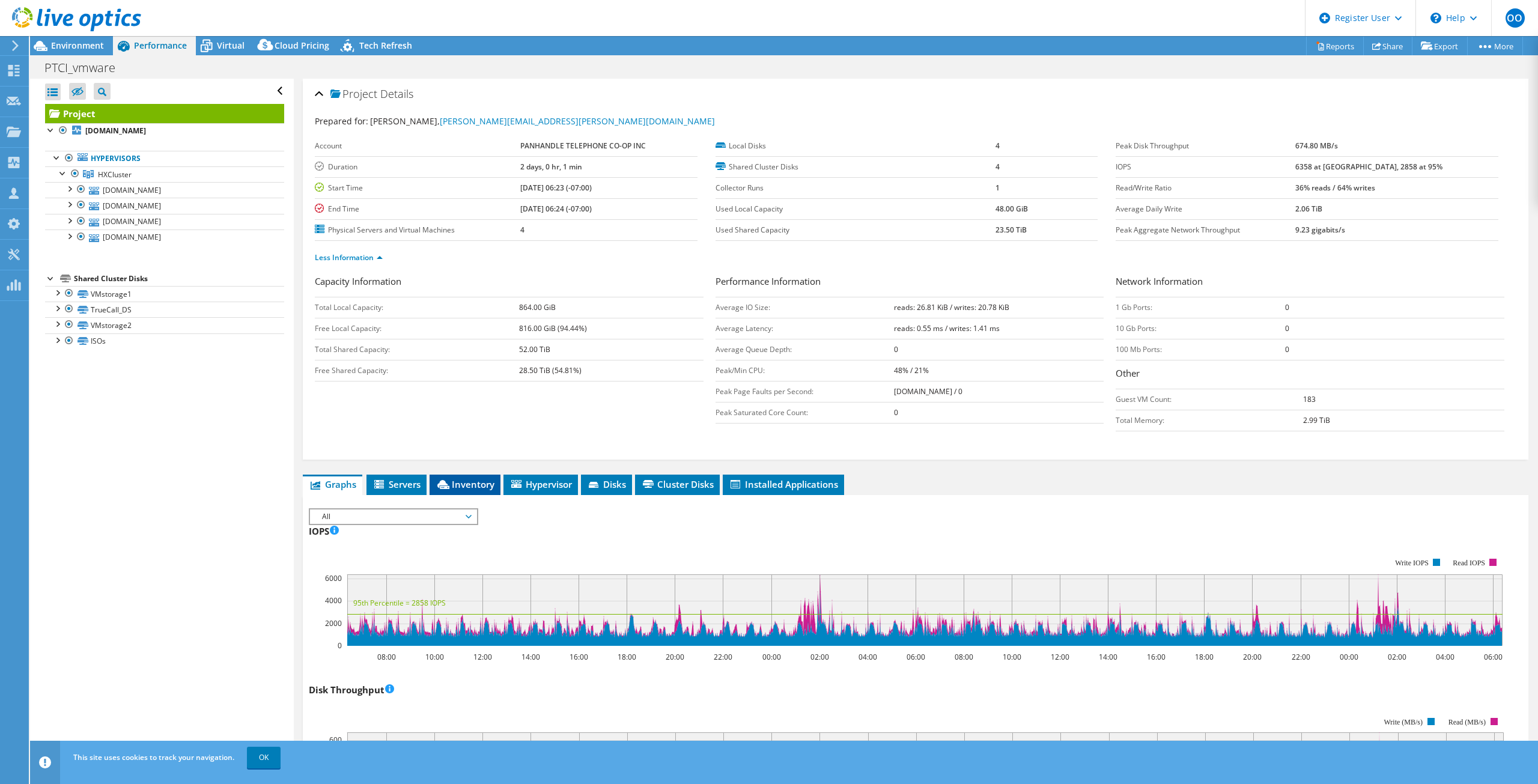
drag, startPoint x: 455, startPoint y: 481, endPoint x: 446, endPoint y: 479, distance: 9.2
click at [455, 437] on span "Inventory" at bounding box center [465, 484] width 59 height 12
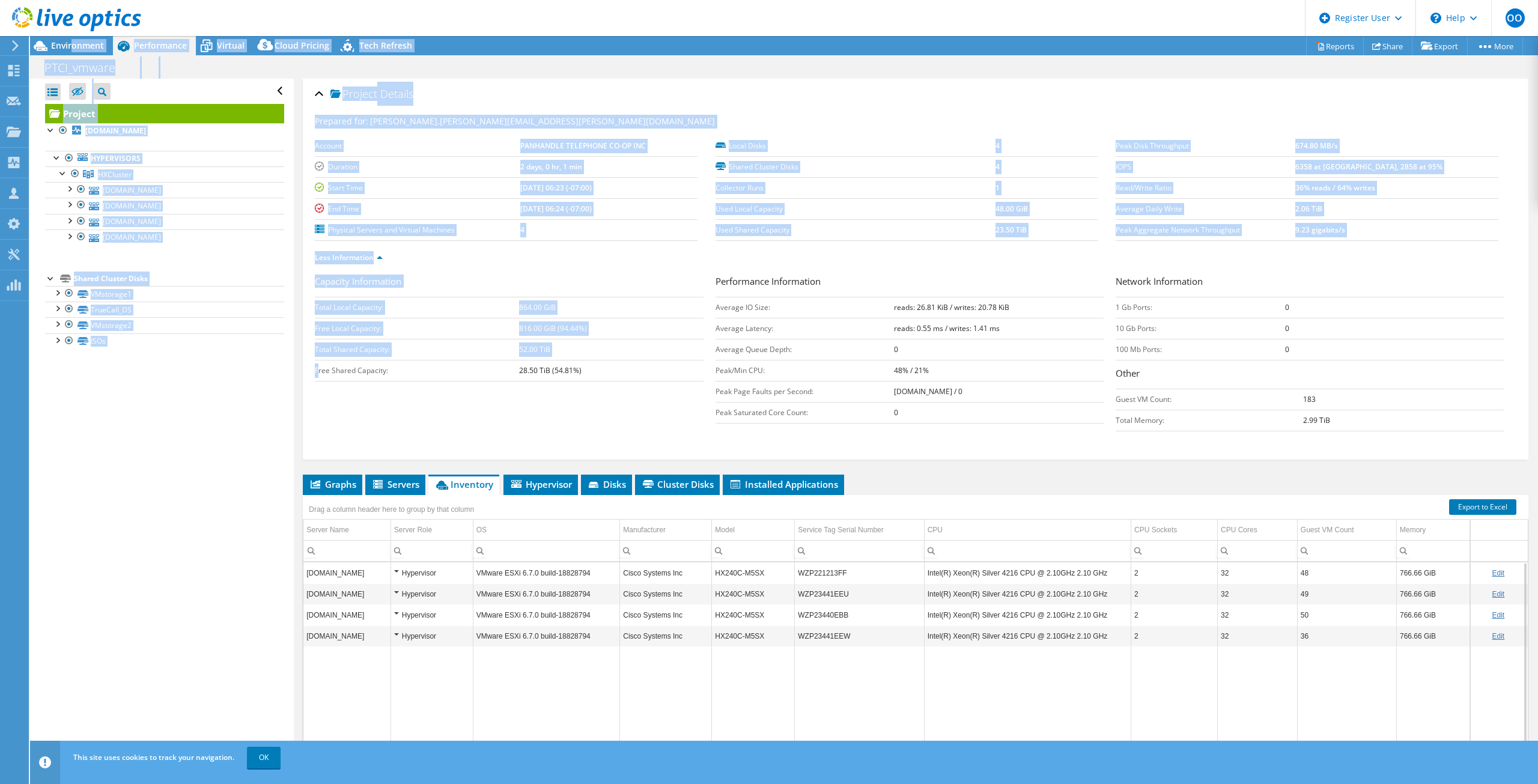
drag, startPoint x: 71, startPoint y: 46, endPoint x: 320, endPoint y: 380, distance: 416.6
click at [320, 380] on div "Project Actions Project Actions Reports Share Export vSAN ReadyNode Sizer" at bounding box center [783, 409] width 1508 height 748
click at [244, 437] on div "Open All Close All Hide Excluded Nodes Project Tree Filter" at bounding box center [161, 419] width 263 height 681
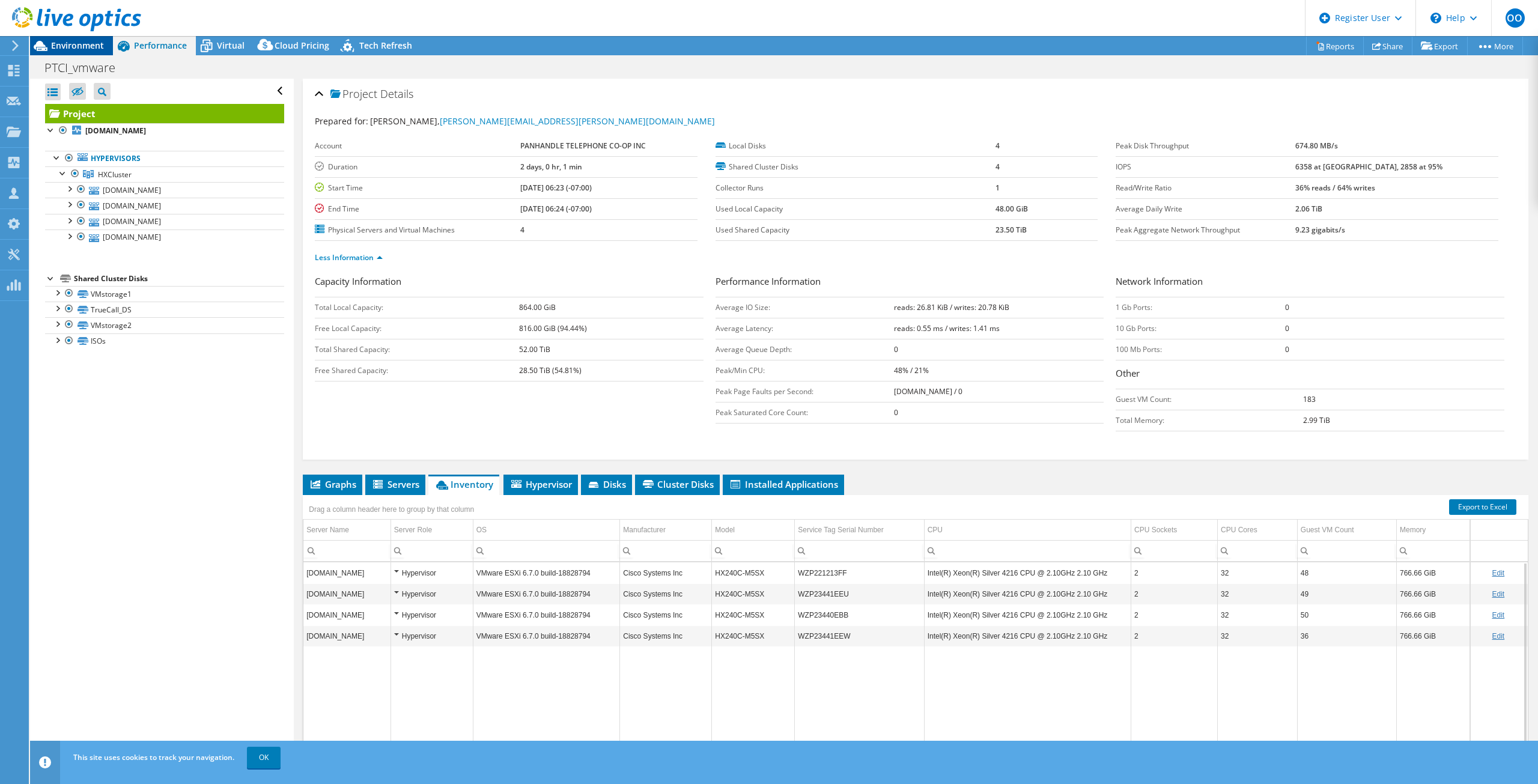
click at [85, 47] on span "Environment" at bounding box center [77, 45] width 53 height 11
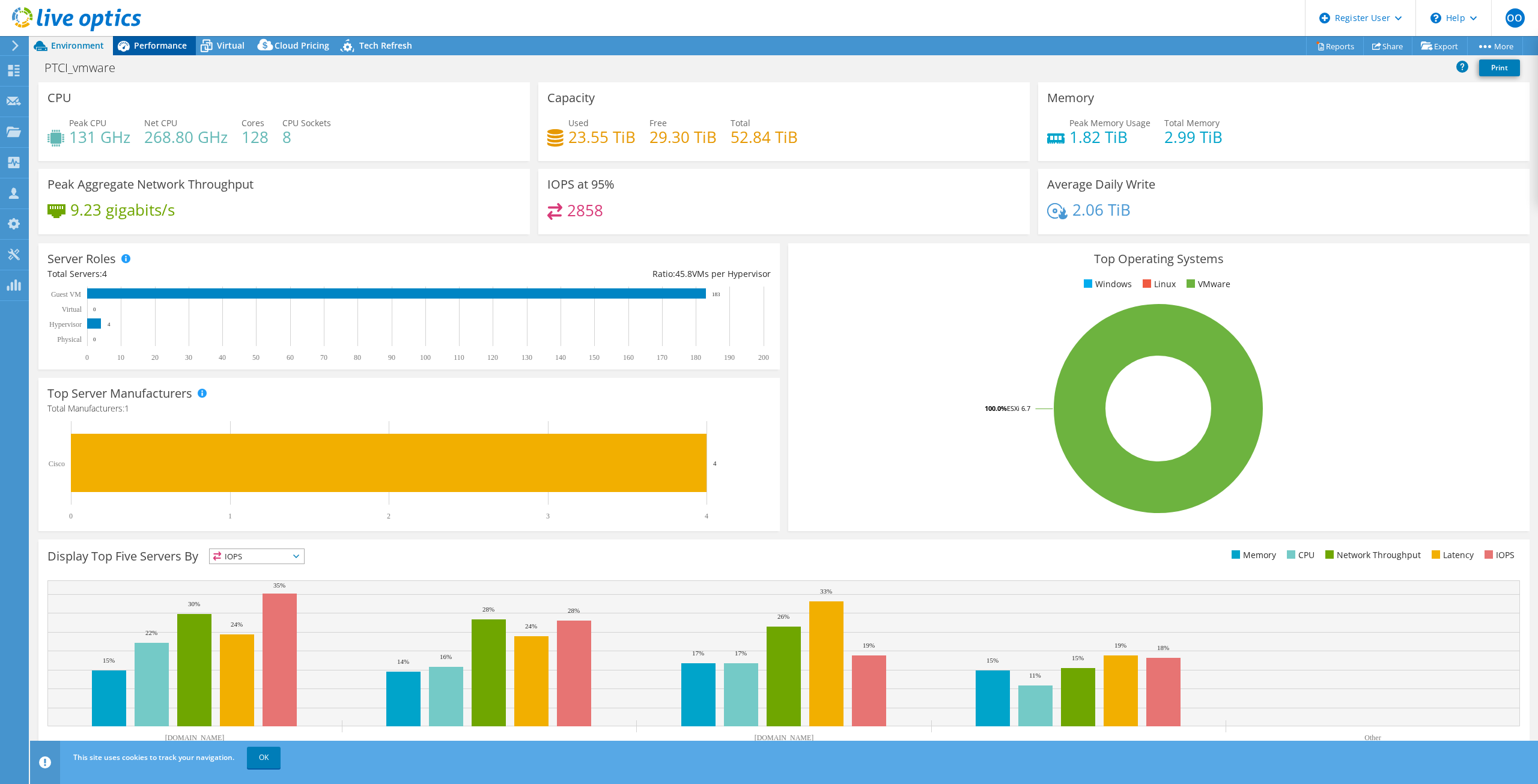
click at [137, 44] on span "Performance" at bounding box center [160, 45] width 53 height 11
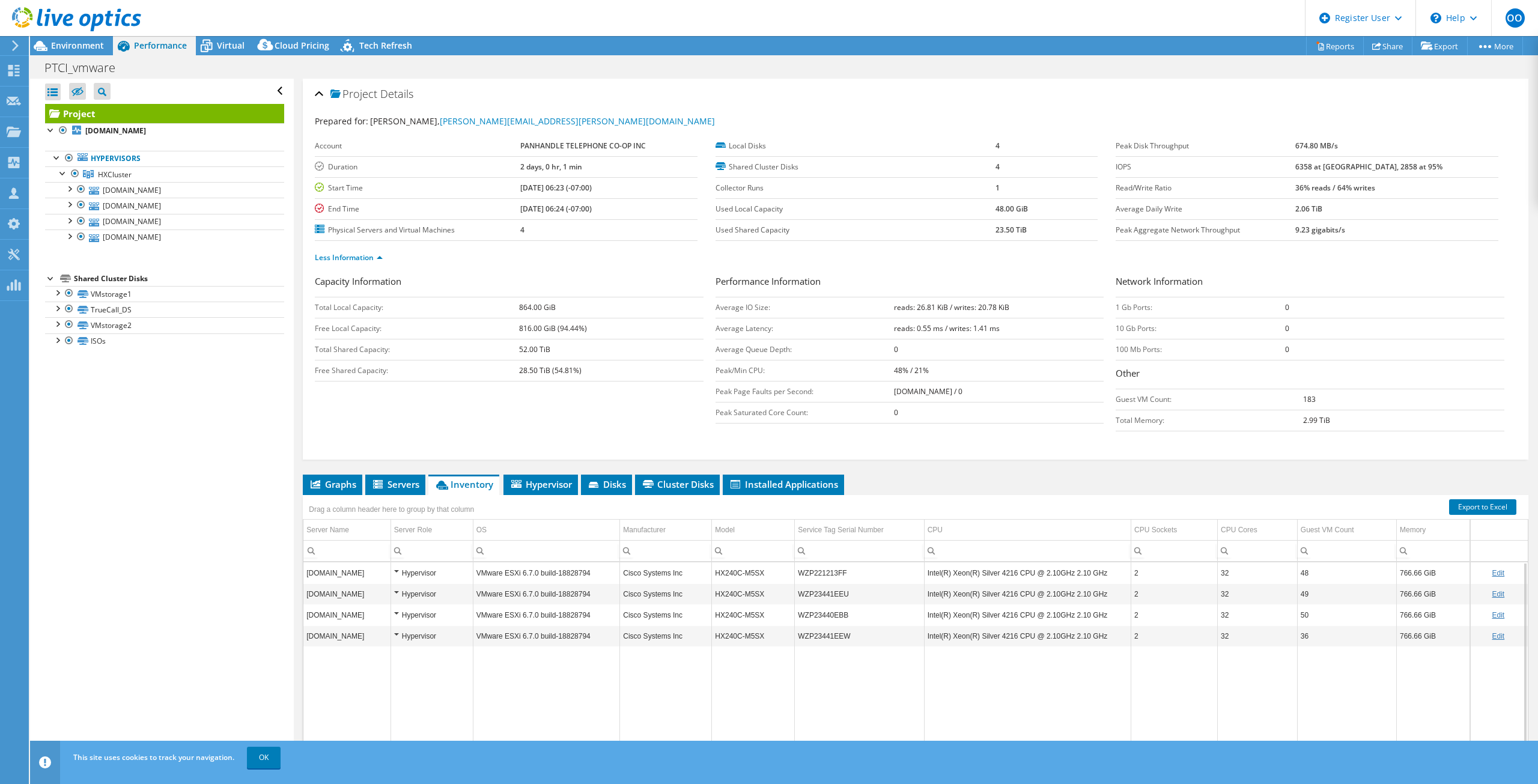
click at [99, 425] on div "Open All Close All Hide Excluded Nodes Project Tree Filter" at bounding box center [161, 419] width 263 height 681
